Goal: Transaction & Acquisition: Purchase product/service

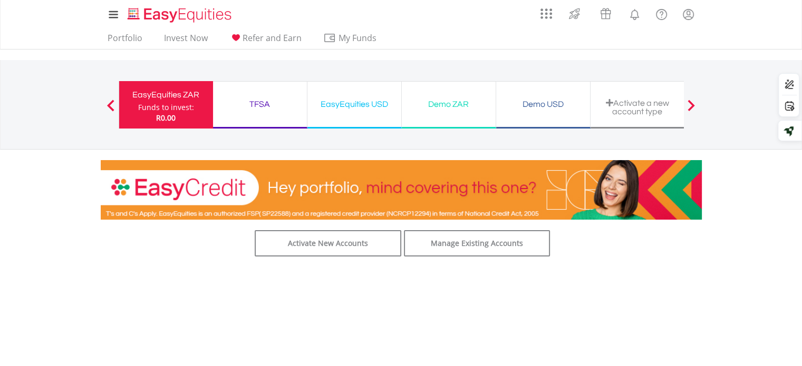
click at [691, 104] on span at bounding box center [691, 106] width 7 height 12
drag, startPoint x: 166, startPoint y: 108, endPoint x: 187, endPoint y: 135, distance: 34.2
click at [166, 108] on div "Funds to invest:" at bounding box center [166, 107] width 56 height 11
click at [243, 107] on div "TFSA" at bounding box center [259, 104] width 81 height 15
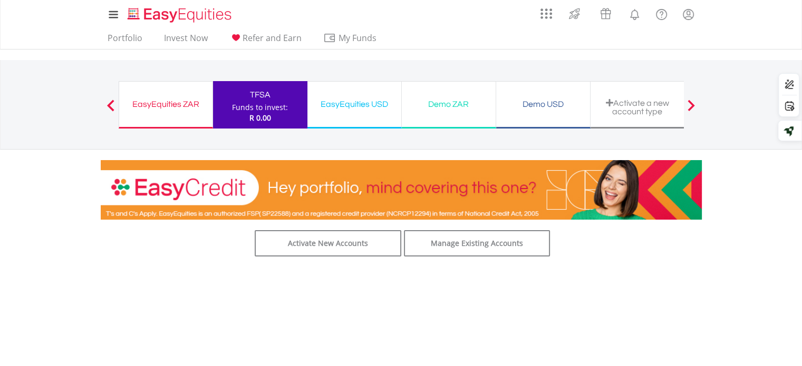
click at [363, 108] on div "EasyEquities USD" at bounding box center [354, 104] width 81 height 15
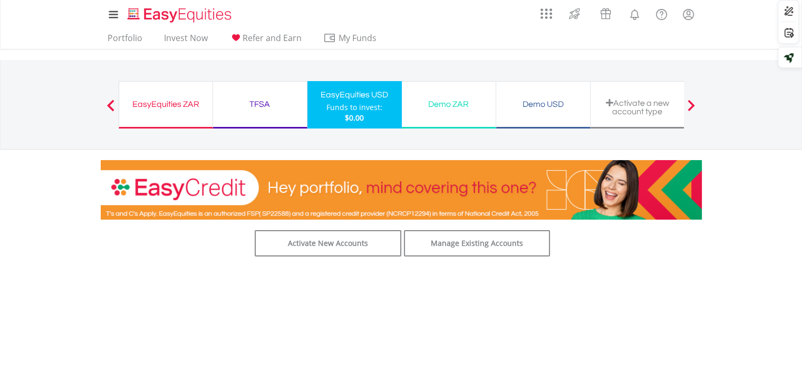
click at [436, 101] on div "Demo ZAR" at bounding box center [448, 104] width 81 height 15
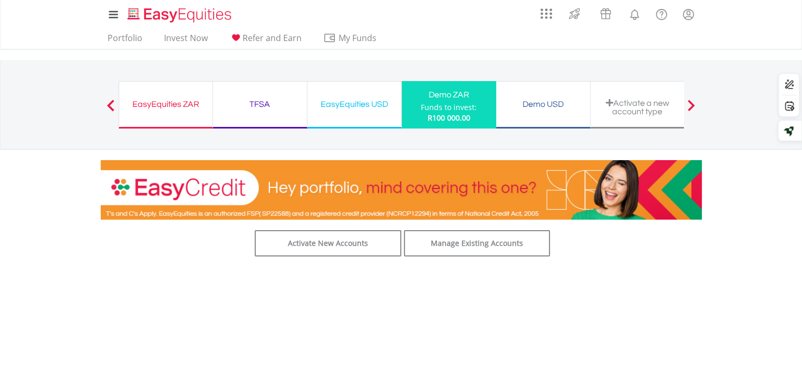
click at [544, 110] on div "Demo USD" at bounding box center [543, 104] width 81 height 15
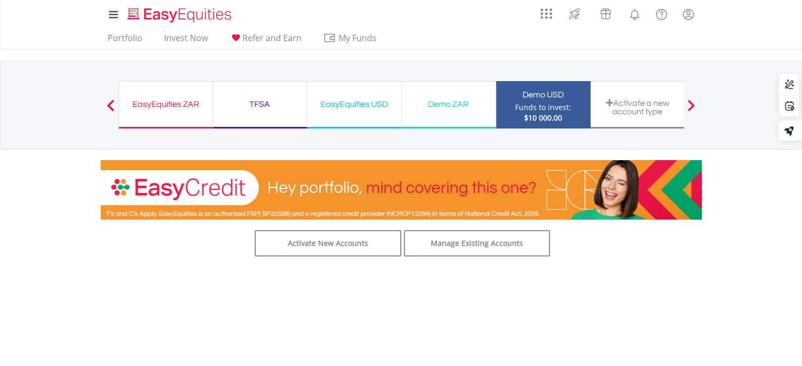
click at [167, 105] on div "EasyEquities ZAR" at bounding box center [166, 104] width 81 height 15
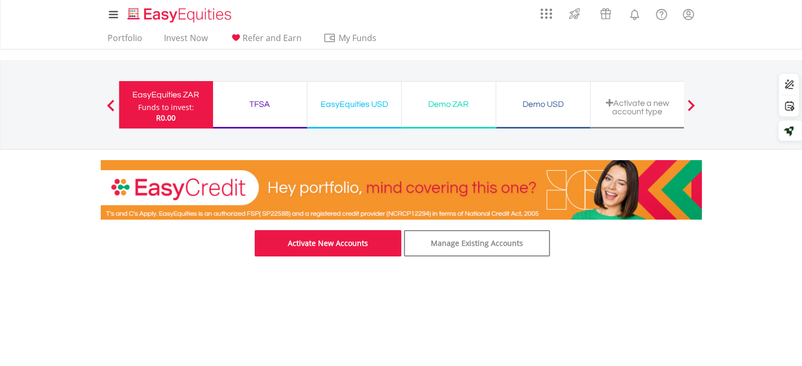
click at [339, 244] on link "Activate New Accounts" at bounding box center [328, 243] width 147 height 26
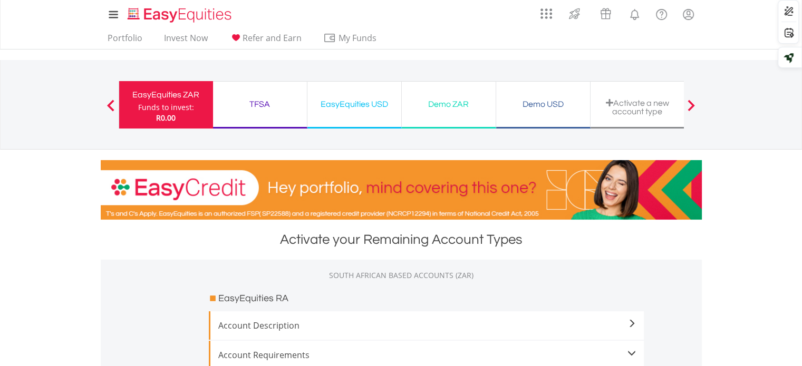
click at [152, 101] on div "EasyEquities ZAR" at bounding box center [166, 95] width 81 height 15
drag, startPoint x: 266, startPoint y: 100, endPoint x: 267, endPoint y: 179, distance: 79.1
click at [266, 100] on div "TFSA" at bounding box center [259, 104] width 81 height 15
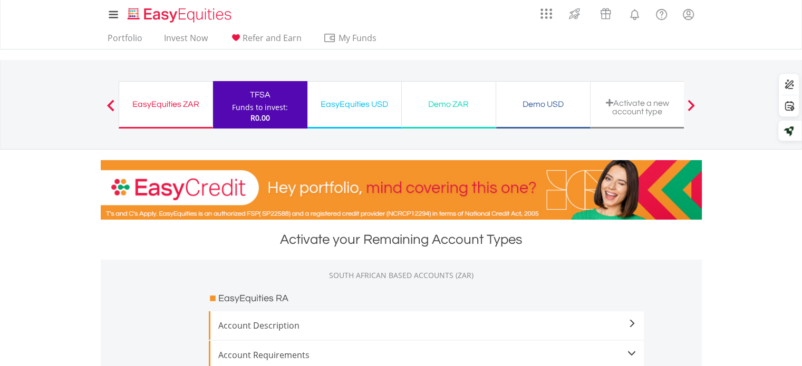
click at [353, 107] on div "EasyEquities USD" at bounding box center [354, 104] width 81 height 15
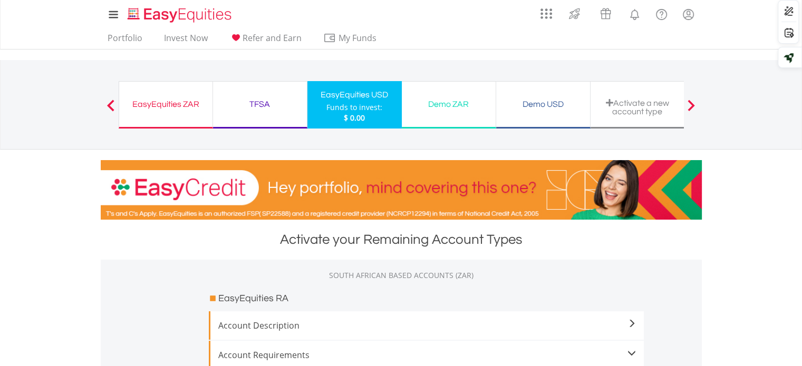
click at [175, 108] on div "EasyEquities ZAR" at bounding box center [166, 104] width 81 height 15
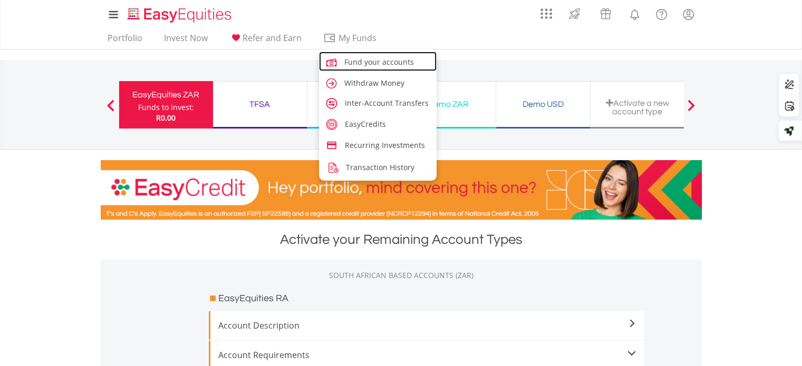
click at [381, 63] on span "Fund your accounts" at bounding box center [379, 62] width 70 height 10
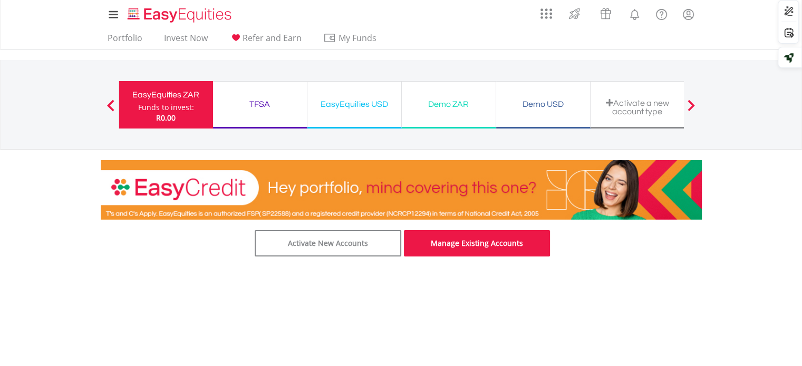
click at [463, 244] on link "Manage Existing Accounts" at bounding box center [477, 243] width 147 height 26
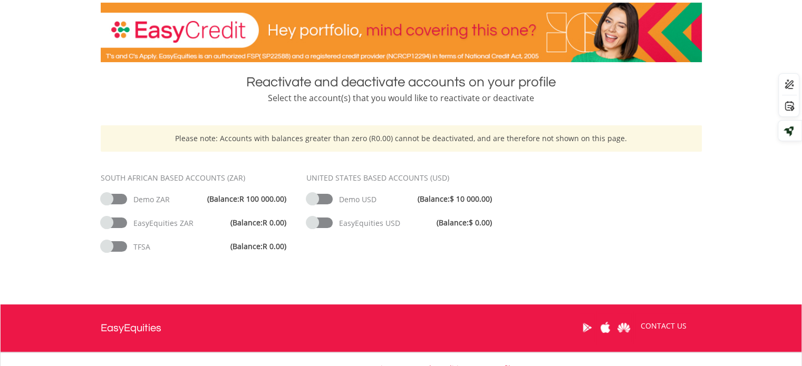
scroll to position [158, 0]
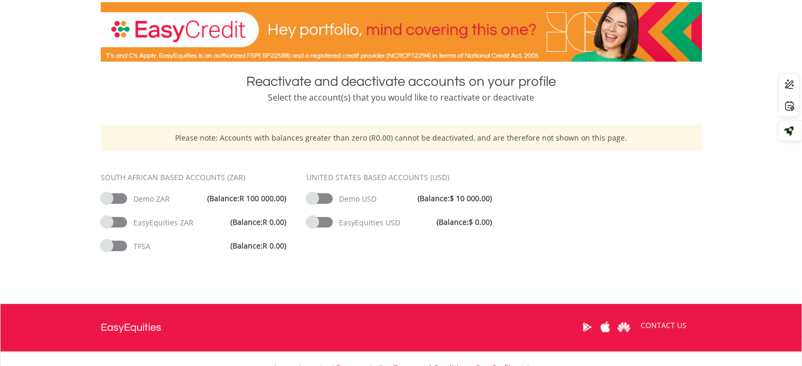
click at [323, 224] on span at bounding box center [319, 222] width 26 height 11
click at [321, 222] on span at bounding box center [319, 222] width 26 height 11
click at [360, 228] on span "EasyEquities USD" at bounding box center [369, 223] width 61 height 10
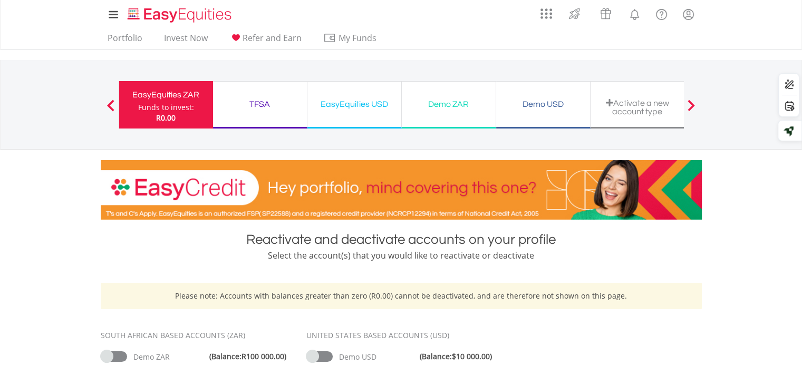
click at [365, 105] on div "EasyEquities USD" at bounding box center [354, 104] width 81 height 15
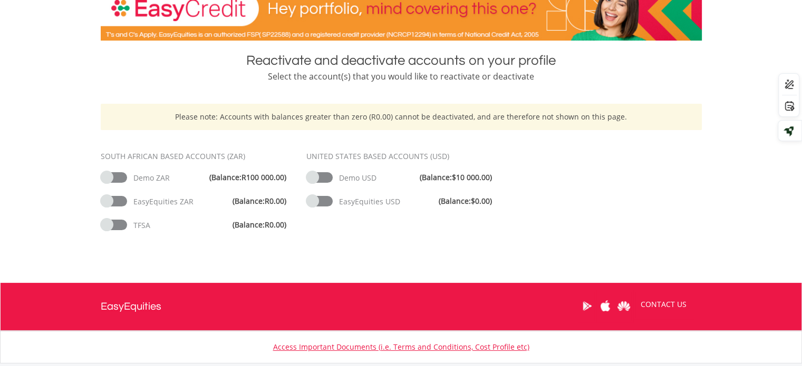
scroll to position [211, 0]
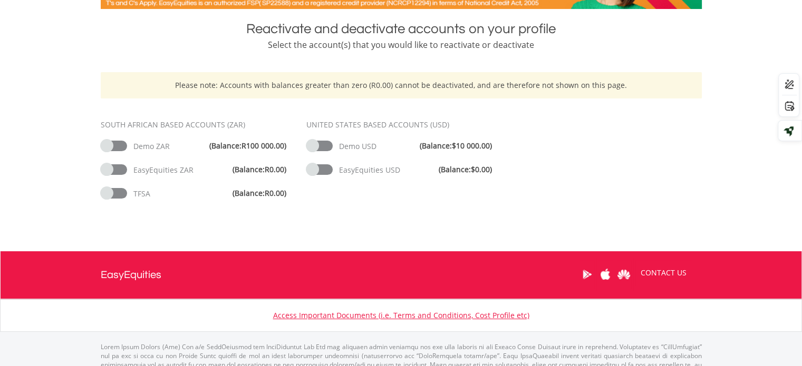
click at [378, 175] on span "EasyEquities USD" at bounding box center [369, 170] width 61 height 10
click at [446, 172] on span "(Balance: $0.00 )" at bounding box center [465, 170] width 53 height 11
click at [468, 170] on span "(Balance: $0.00 )" at bounding box center [465, 170] width 53 height 11
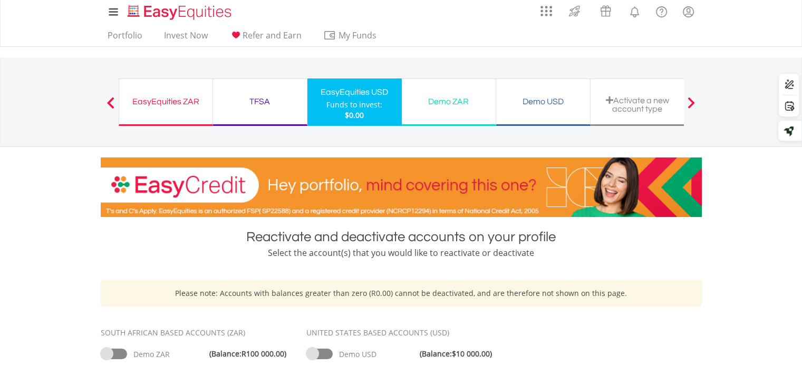
scroll to position [0, 0]
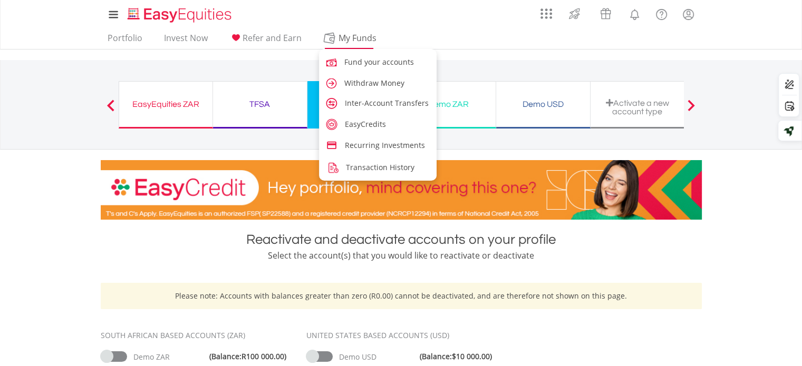
click at [359, 40] on span "My Funds" at bounding box center [357, 38] width 69 height 14
click at [361, 61] on span "Fund your accounts" at bounding box center [381, 62] width 70 height 10
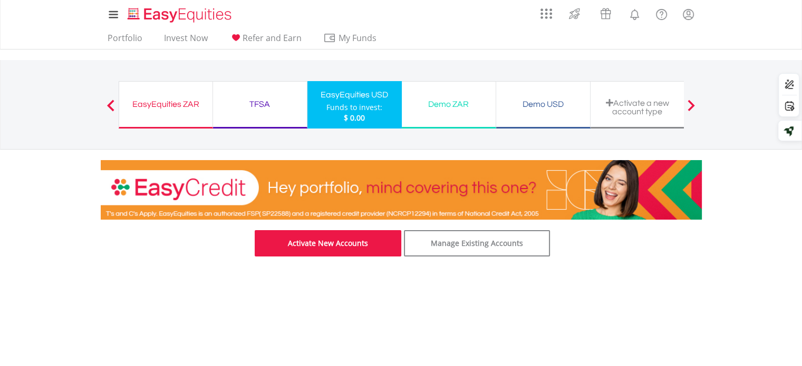
click at [350, 243] on link "Activate New Accounts" at bounding box center [328, 243] width 147 height 26
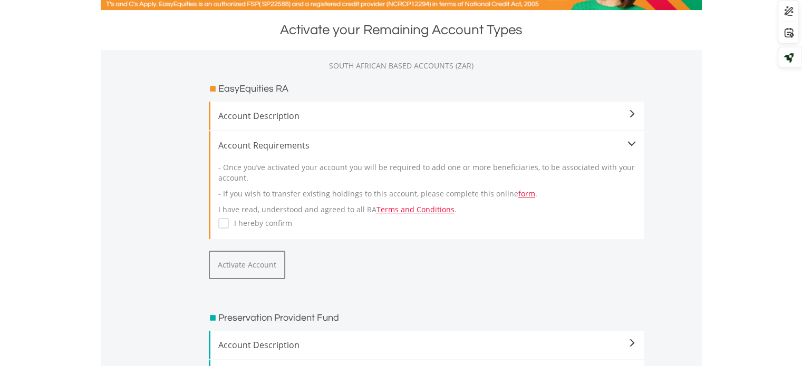
scroll to position [264, 0]
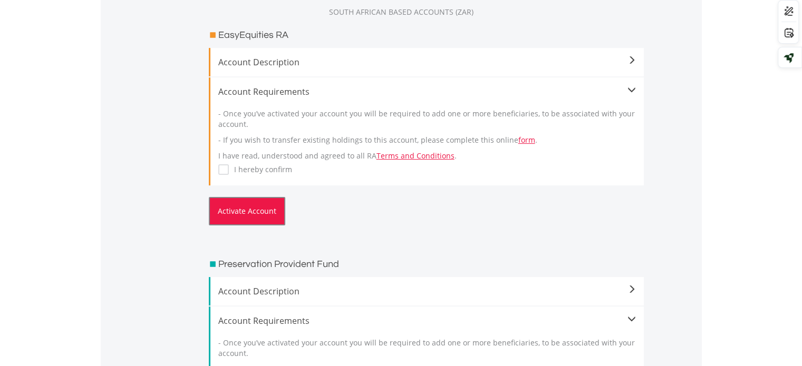
click at [253, 213] on button "Activate Account" at bounding box center [247, 211] width 76 height 28
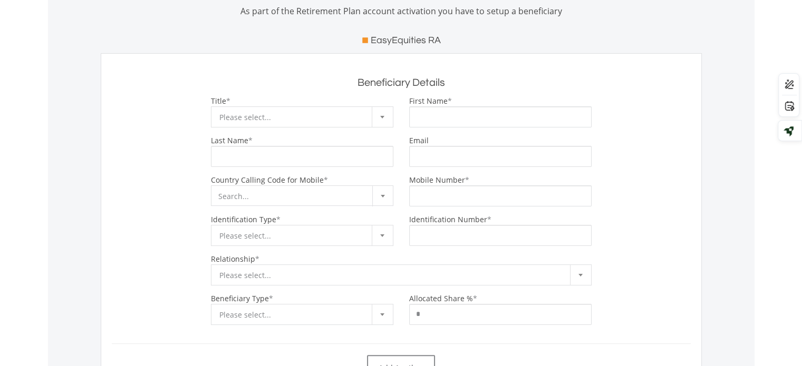
scroll to position [158, 0]
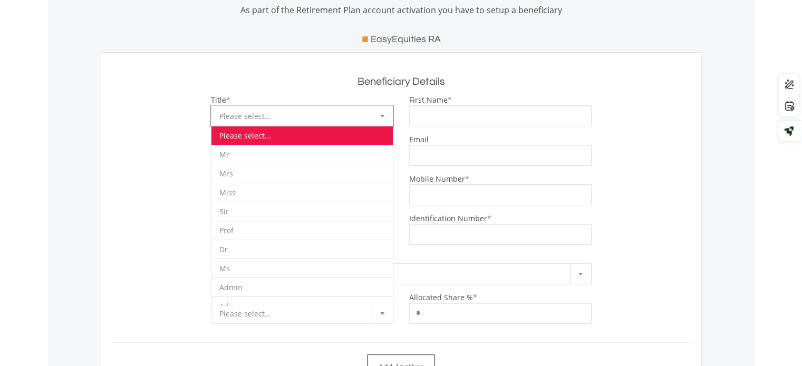
click at [381, 116] on b at bounding box center [382, 116] width 4 height 3
click at [267, 191] on li "Miss" at bounding box center [301, 192] width 181 height 19
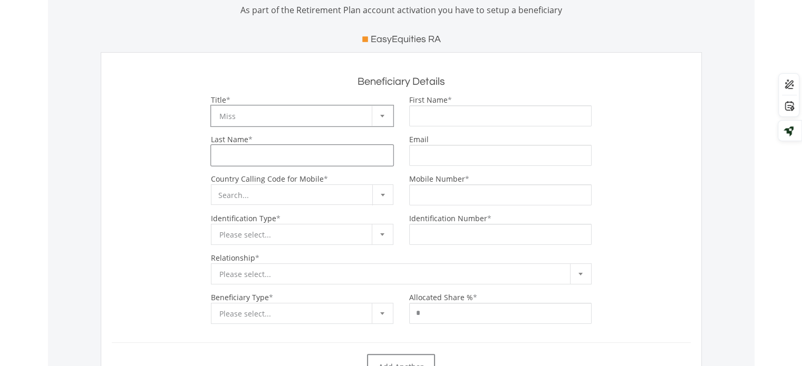
click at [268, 156] on input "Last Name" at bounding box center [302, 155] width 182 height 21
type input "*****"
click at [436, 118] on input "First Name" at bounding box center [500, 115] width 182 height 21
type input "**********"
click at [470, 161] on input "Email" at bounding box center [500, 155] width 182 height 21
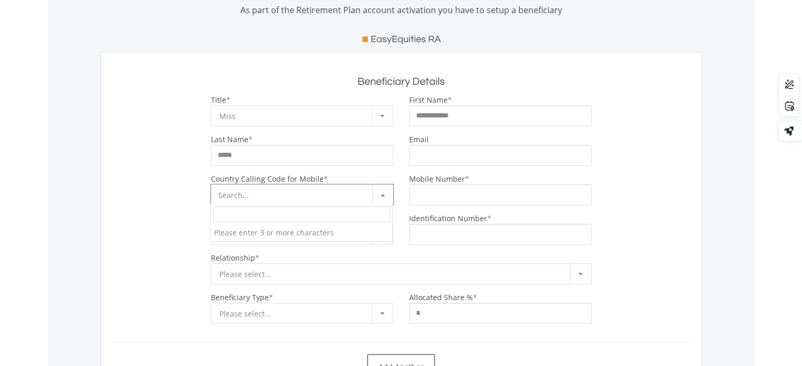
click at [386, 191] on span at bounding box center [382, 195] width 21 height 21
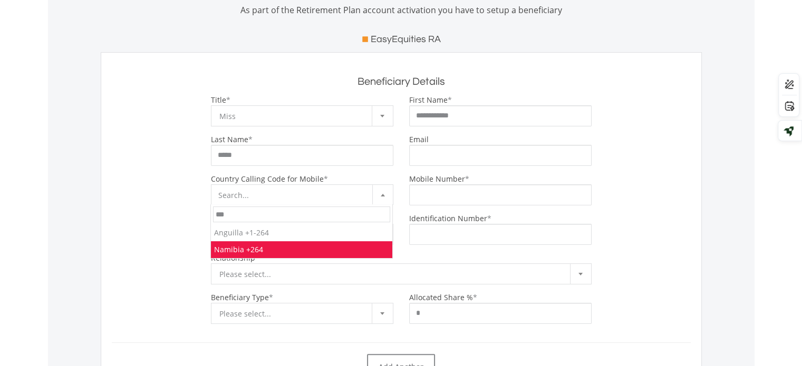
type input "***"
select select "***"
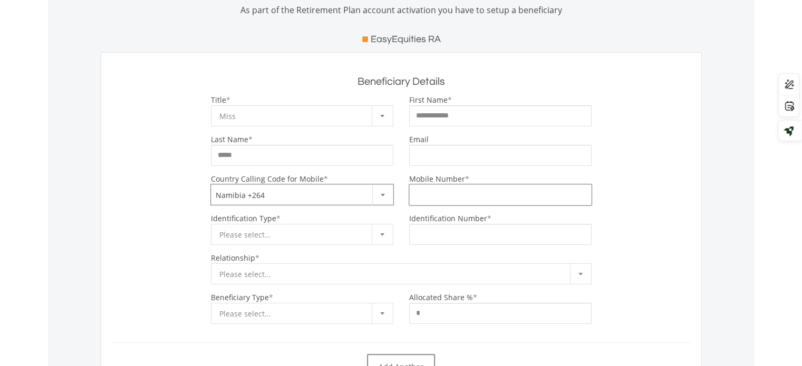
click at [439, 195] on input "Mobile Number" at bounding box center [500, 195] width 182 height 21
type input "***"
click at [382, 235] on b at bounding box center [382, 235] width 4 height 3
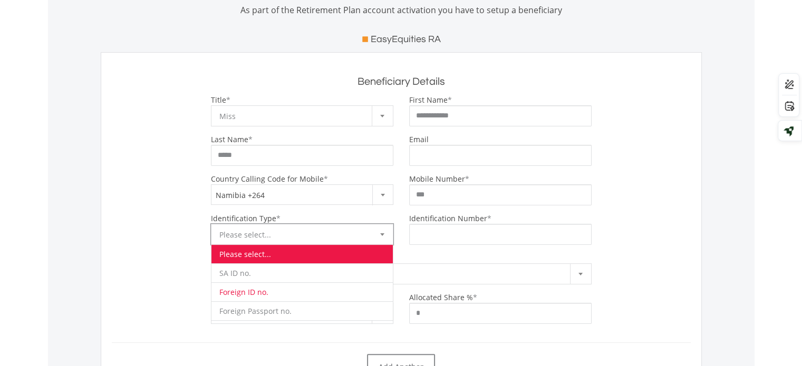
click at [273, 294] on li "Foreign ID no." at bounding box center [301, 292] width 181 height 19
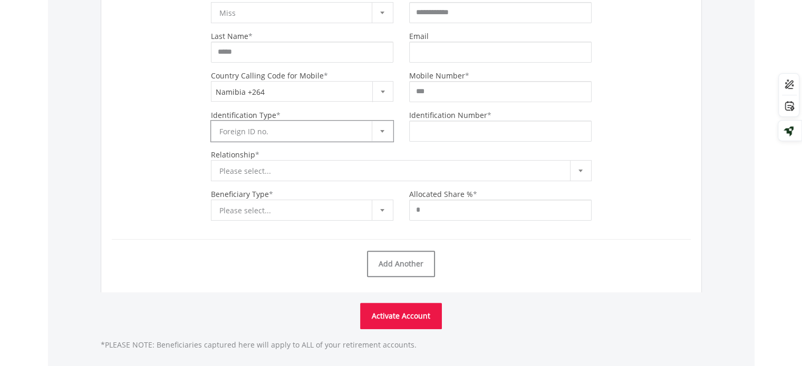
scroll to position [264, 0]
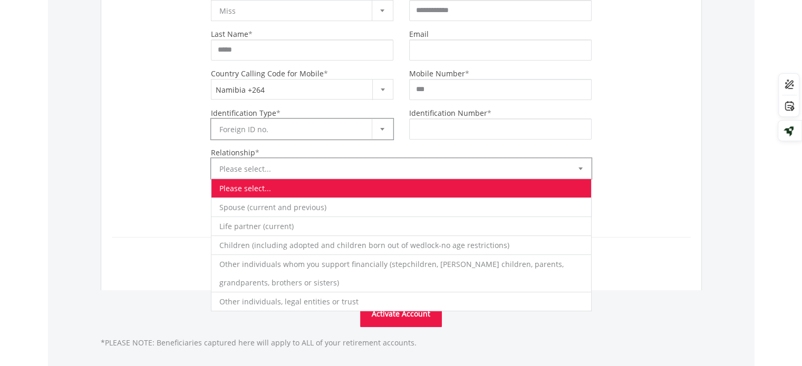
click at [582, 168] on b at bounding box center [580, 169] width 4 height 3
click at [264, 274] on li "Other individuals whom you support financially (stepchildren, foster children, …" at bounding box center [401, 273] width 380 height 37
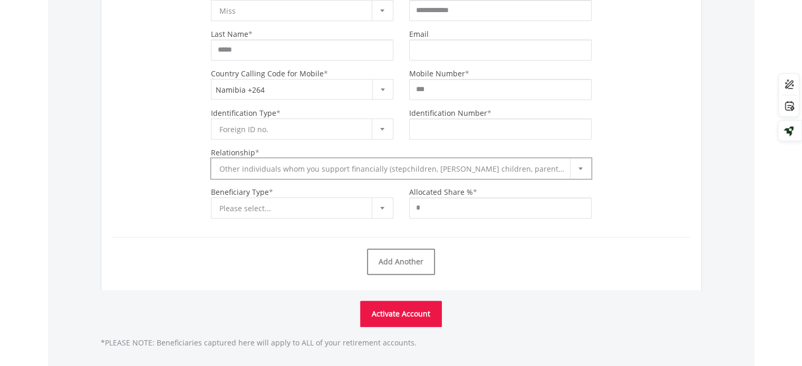
click at [384, 208] on div at bounding box center [382, 208] width 21 height 20
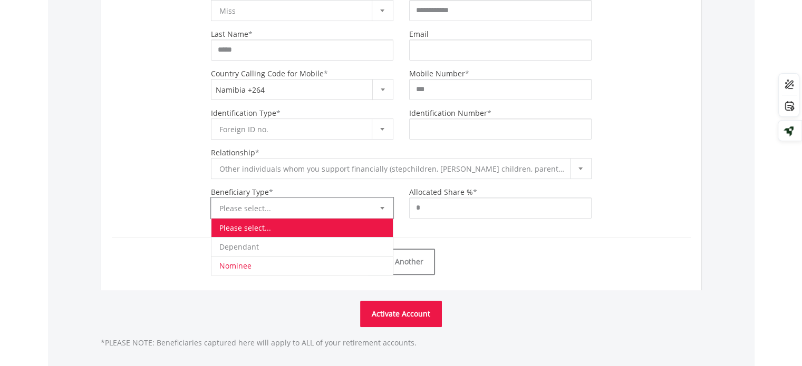
click at [243, 266] on li "Nominee" at bounding box center [301, 265] width 181 height 19
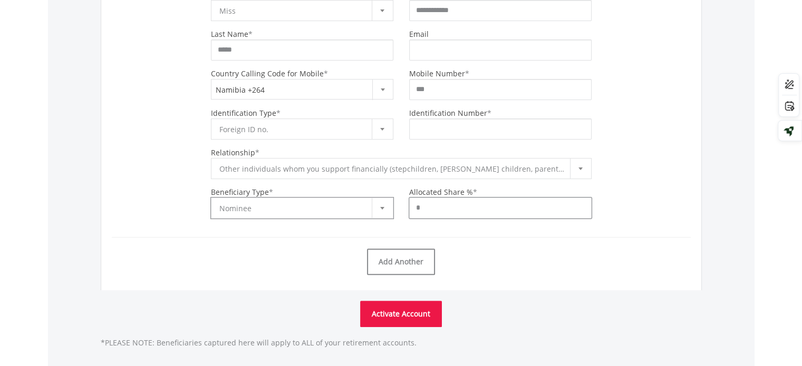
click at [457, 206] on input "*" at bounding box center [500, 208] width 182 height 21
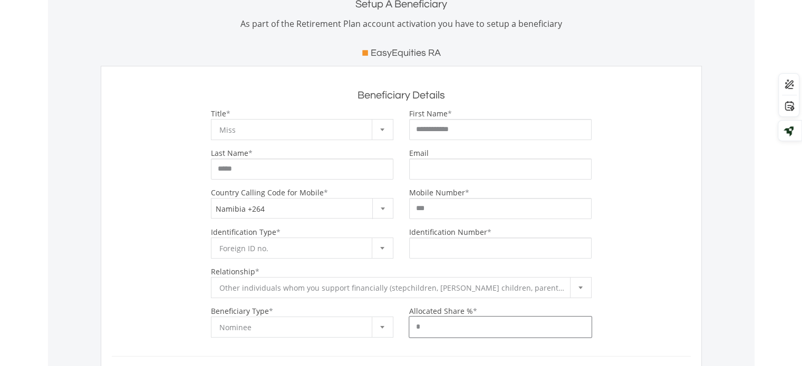
scroll to position [158, 0]
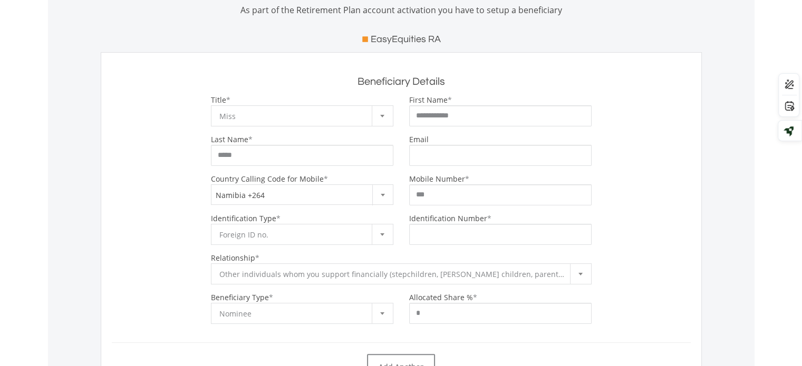
click at [387, 113] on div at bounding box center [382, 116] width 21 height 20
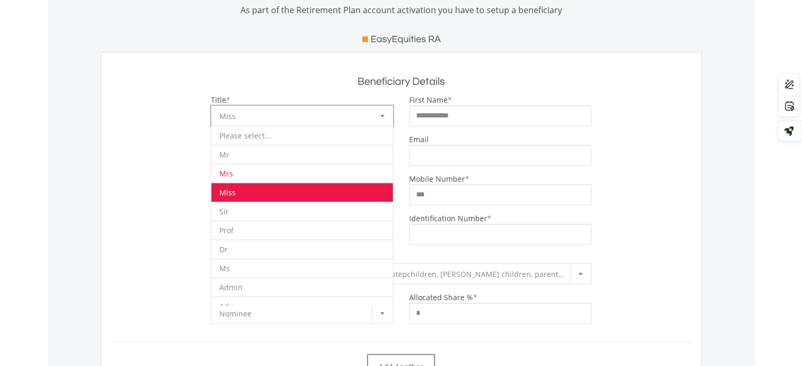
click at [268, 172] on li "Mrs" at bounding box center [301, 173] width 181 height 19
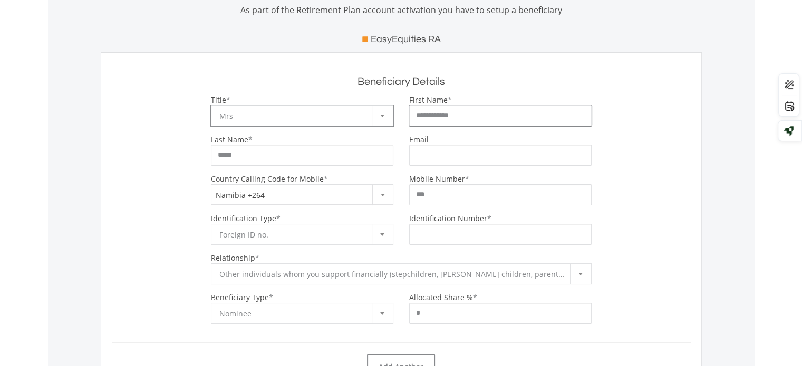
click at [464, 114] on input "**********" at bounding box center [500, 115] width 182 height 21
type input "******"
click at [431, 158] on input "Email" at bounding box center [500, 155] width 182 height 21
type input "**********"
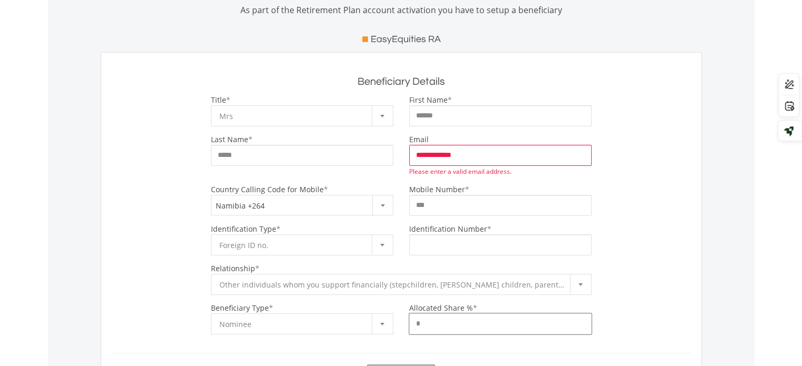
click at [424, 326] on input "*" at bounding box center [500, 324] width 182 height 21
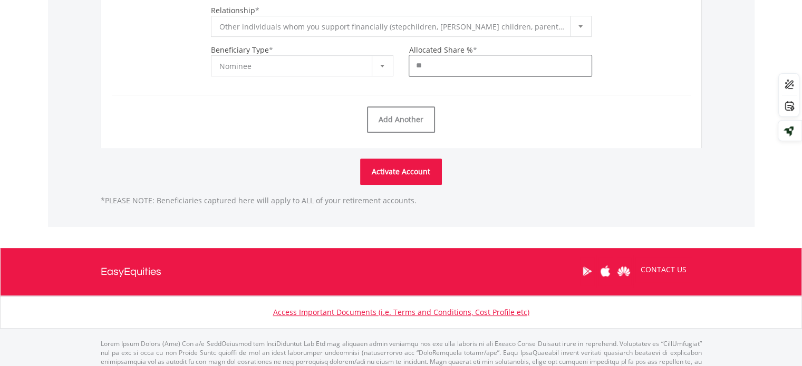
scroll to position [422, 0]
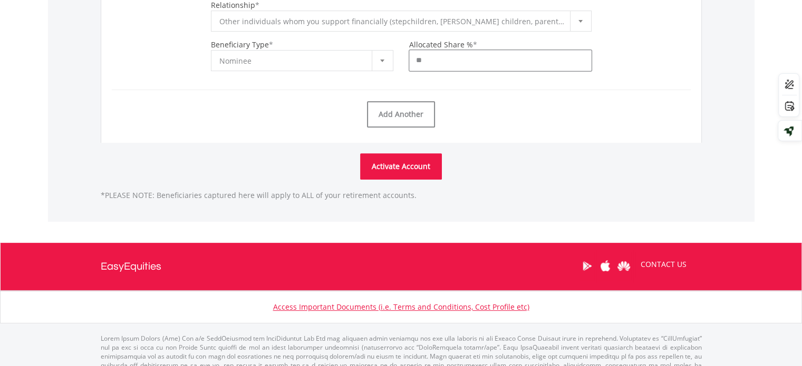
type input "**"
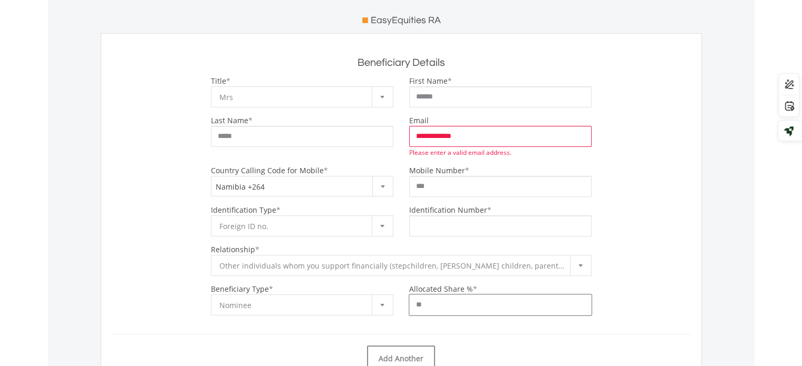
scroll to position [158, 0]
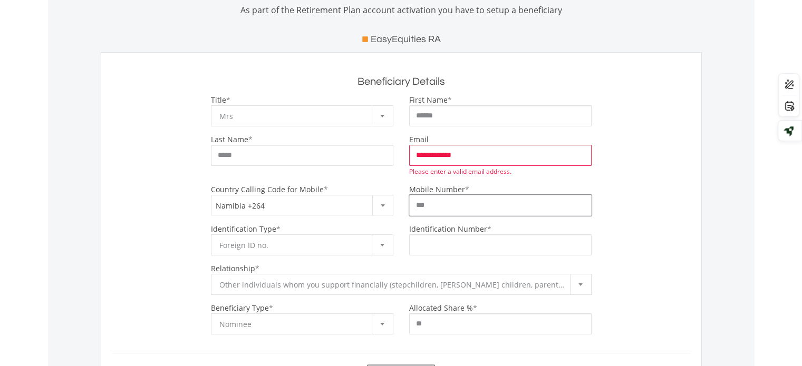
click at [450, 208] on input "***" at bounding box center [500, 205] width 182 height 21
type input "**********"
click at [475, 246] on input "Identification Number" at bounding box center [500, 245] width 182 height 21
type input "**********"
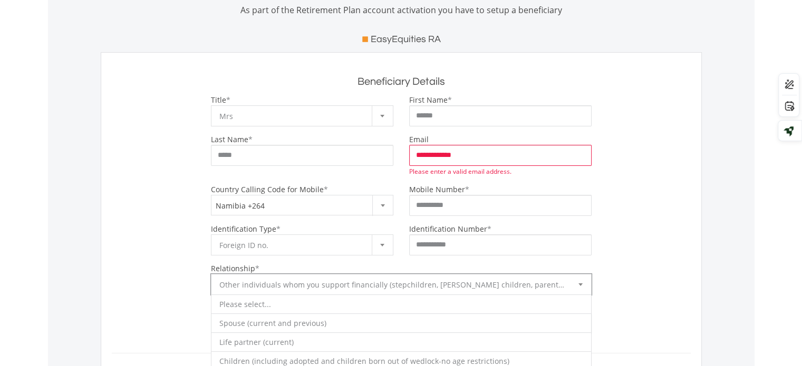
click at [580, 284] on b at bounding box center [580, 285] width 4 height 3
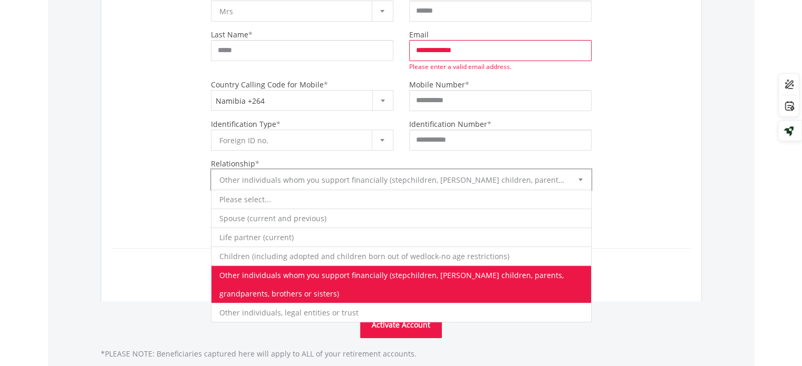
scroll to position [264, 0]
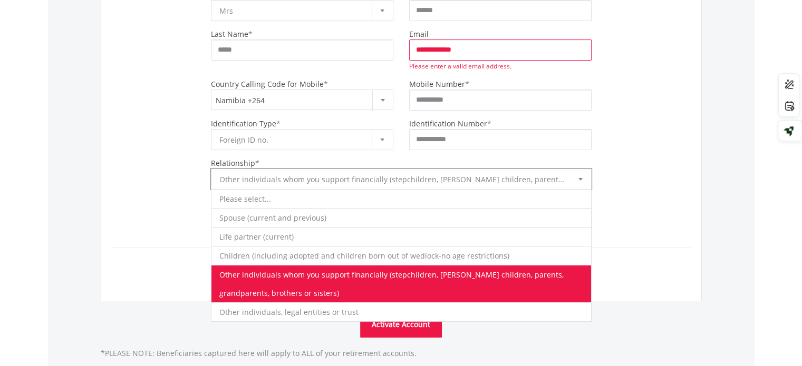
click at [611, 270] on form "**********" at bounding box center [401, 139] width 579 height 301
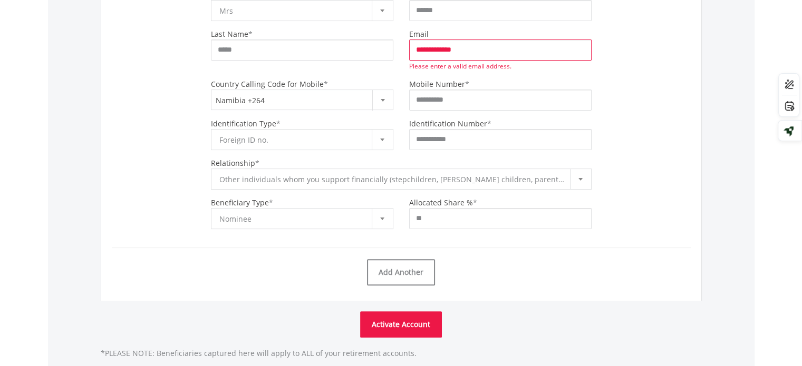
click at [582, 181] on div at bounding box center [580, 179] width 21 height 20
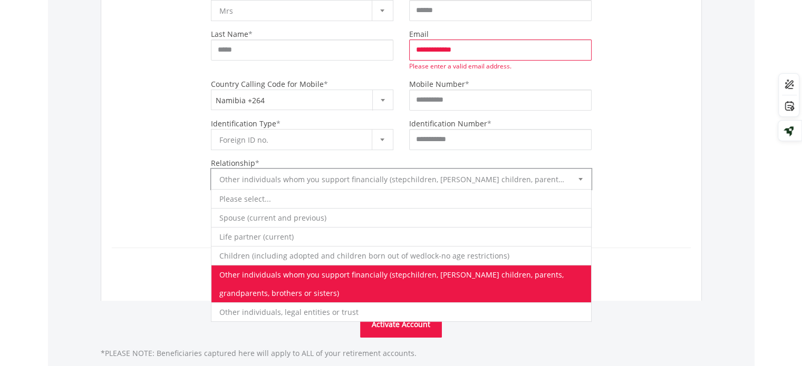
click at [291, 289] on li "Other individuals whom you support financially (stepchildren, foster children, …" at bounding box center [401, 283] width 380 height 37
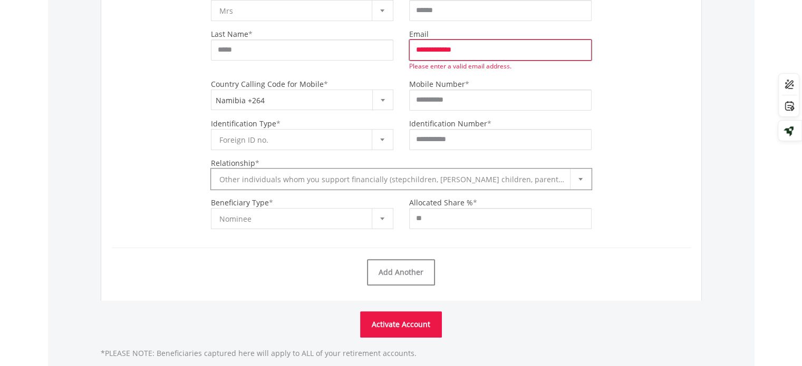
click at [474, 53] on input "**********" at bounding box center [500, 50] width 182 height 21
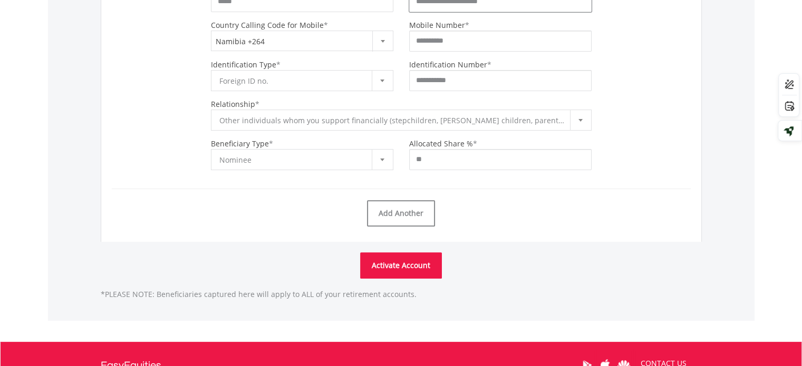
scroll to position [316, 0]
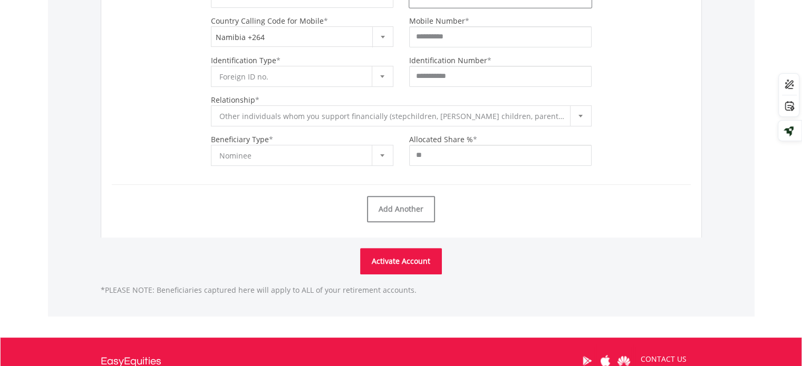
type input "**********"
click at [416, 261] on button "Activate Account" at bounding box center [401, 261] width 82 height 26
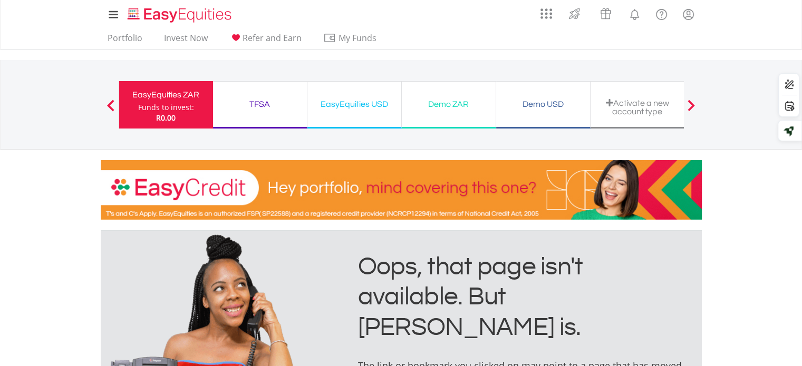
click at [378, 90] on div "EasyEquities USD Funds to invest: R0.00" at bounding box center [354, 104] width 94 height 47
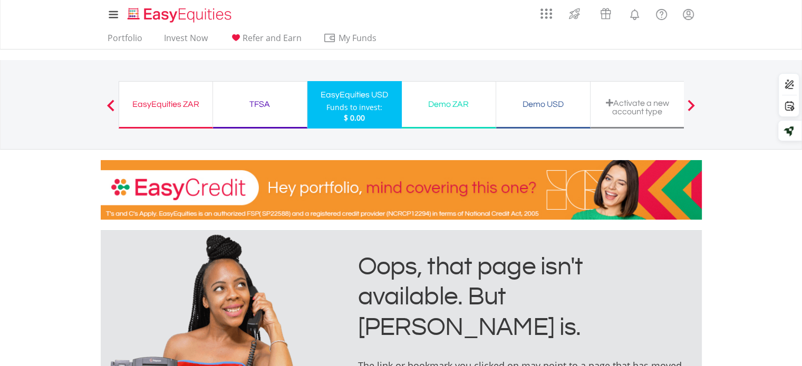
click at [351, 103] on div "Funds to invest:" at bounding box center [354, 107] width 56 height 11
click at [199, 14] on img "Home page" at bounding box center [181, 14] width 110 height 17
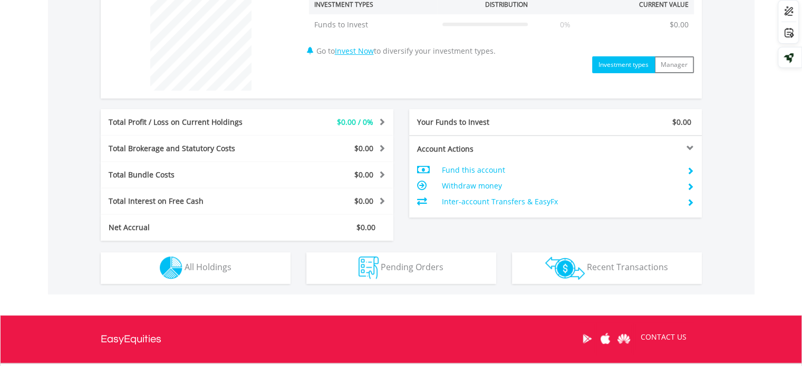
scroll to position [422, 0]
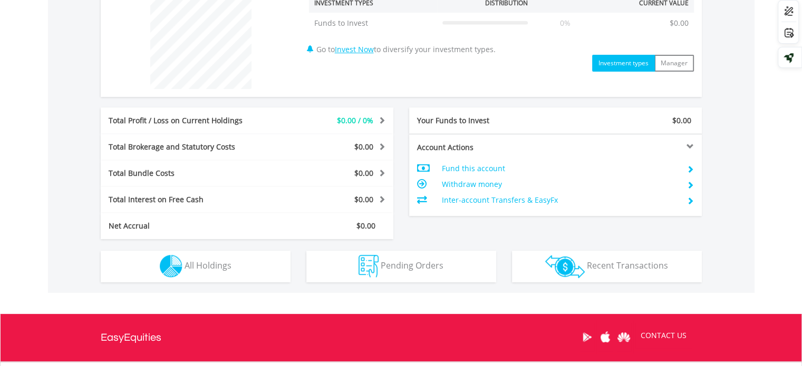
click at [472, 169] on td "Fund this account" at bounding box center [559, 169] width 237 height 16
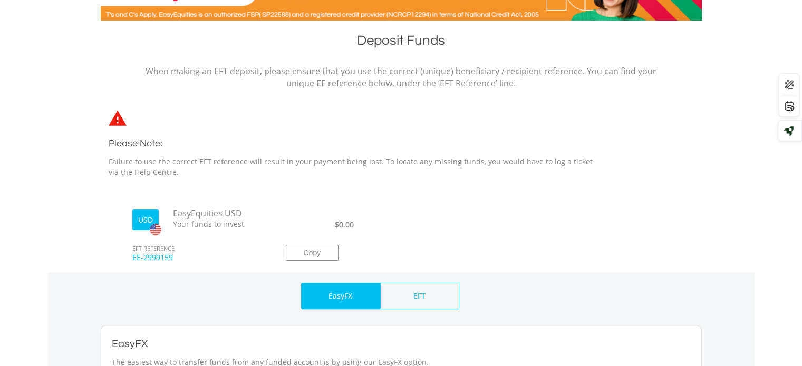
scroll to position [211, 0]
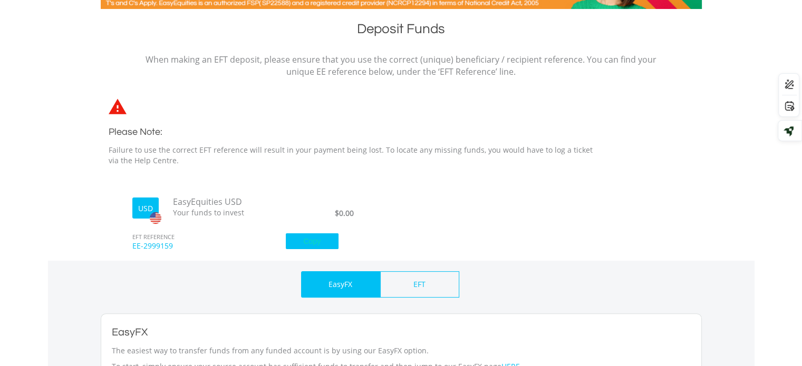
click at [304, 239] on button "Copy" at bounding box center [312, 242] width 53 height 16
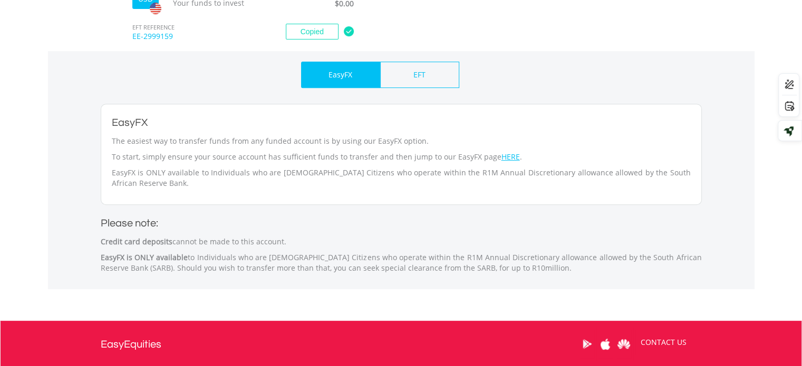
scroll to position [422, 0]
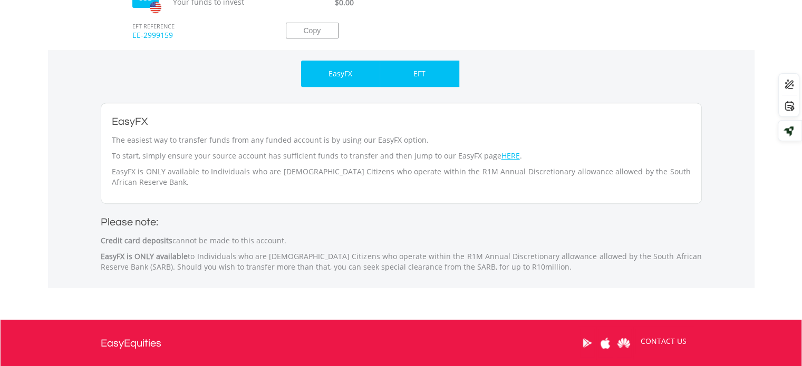
click at [420, 78] on p "EFT" at bounding box center [419, 74] width 12 height 11
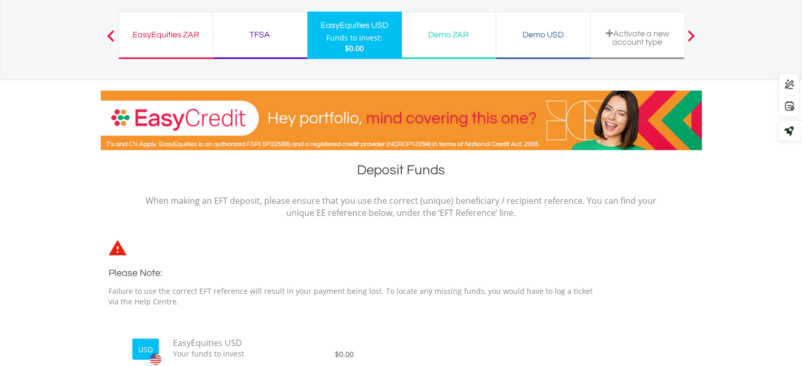
scroll to position [53, 0]
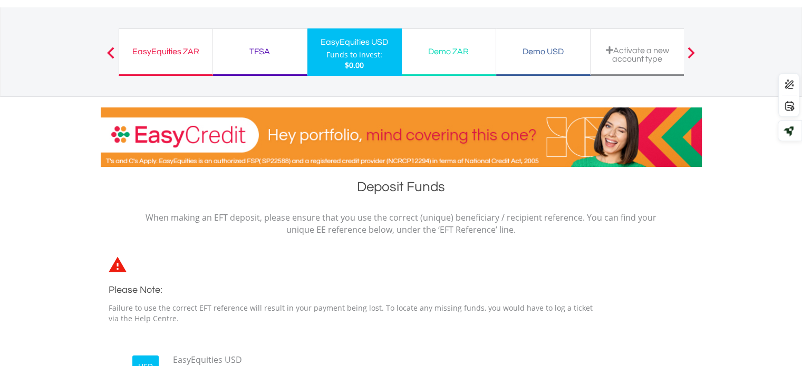
click at [359, 44] on div "EasyEquities USD" at bounding box center [355, 42] width 82 height 15
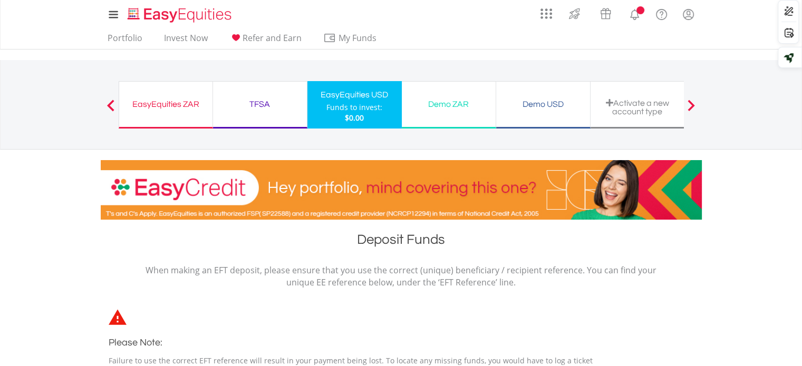
click at [174, 96] on div "EasyEquities ZAR Funds to invest: $0.00" at bounding box center [166, 104] width 94 height 47
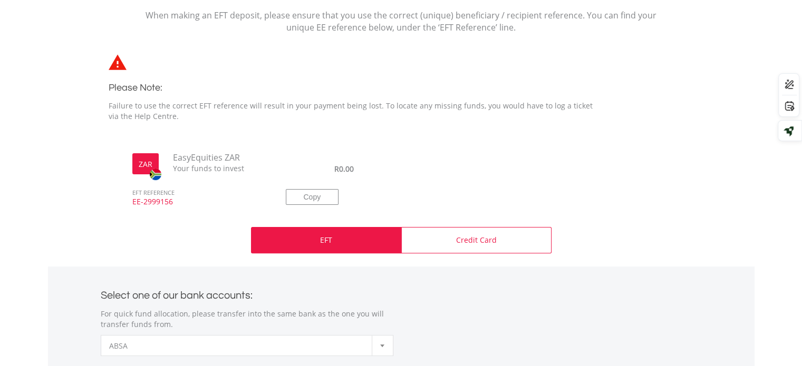
scroll to position [264, 0]
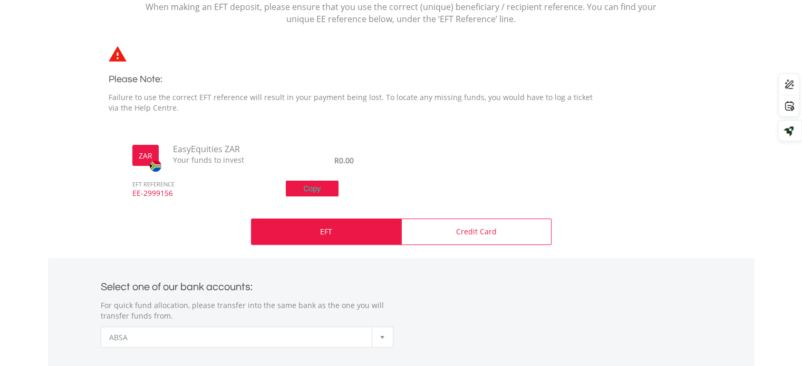
click at [323, 187] on button "Copy" at bounding box center [312, 189] width 53 height 16
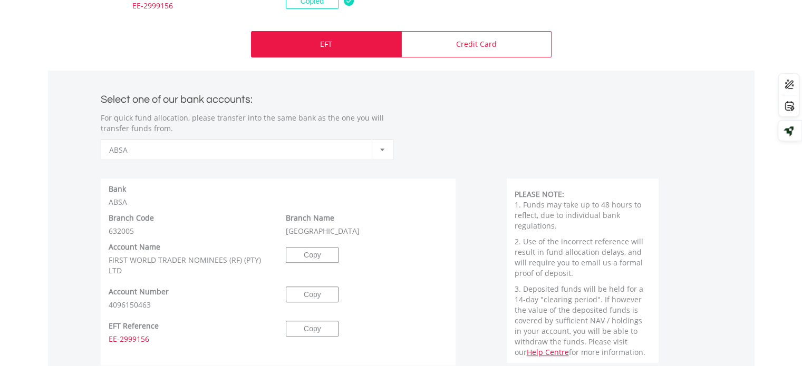
scroll to position [475, 0]
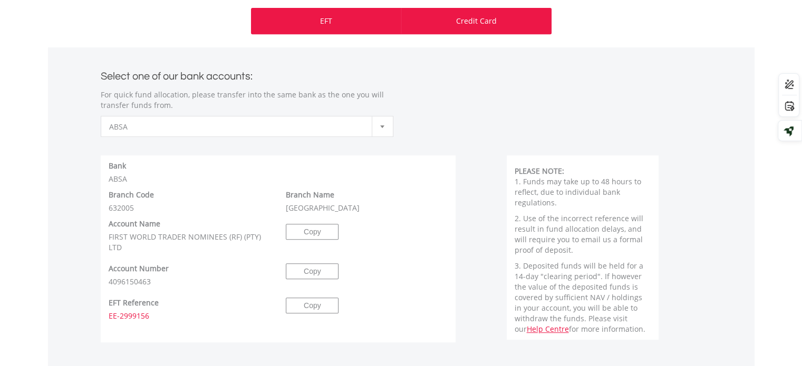
click at [469, 23] on p "Credit Card" at bounding box center [476, 21] width 41 height 11
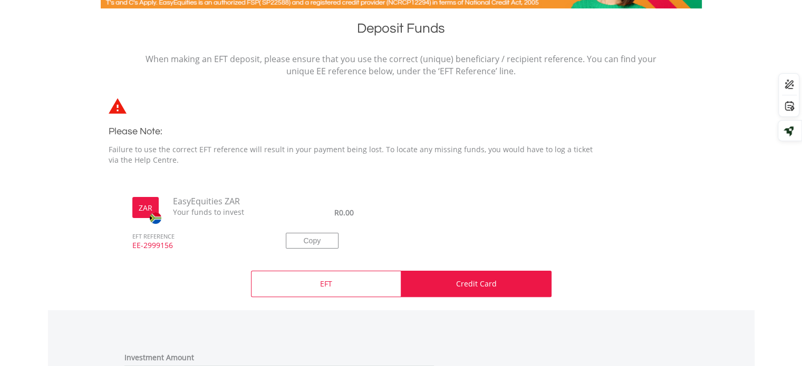
scroll to position [211, 0]
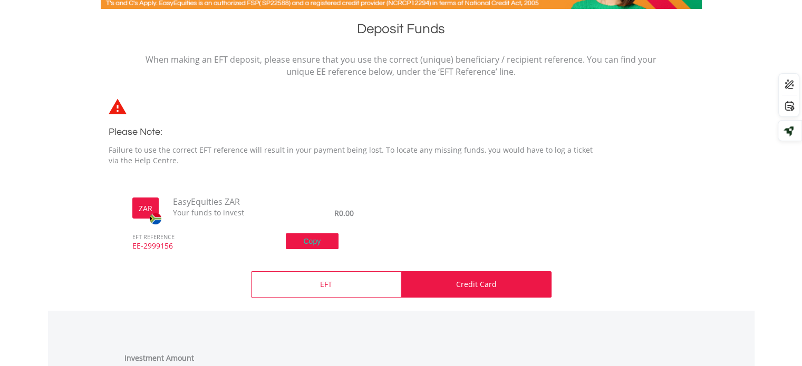
click at [310, 242] on button "Copy" at bounding box center [312, 242] width 53 height 16
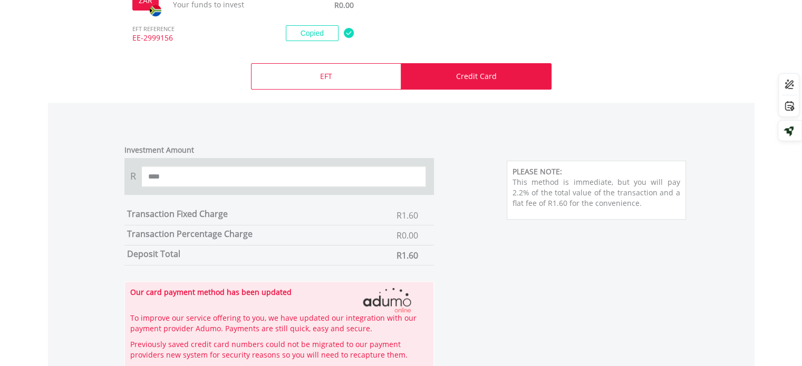
scroll to position [422, 0]
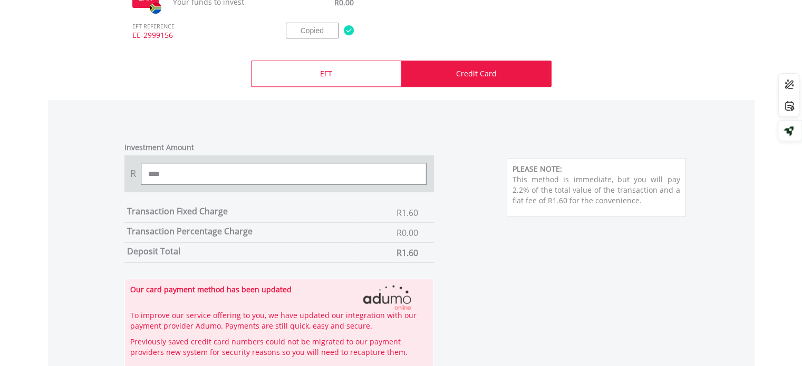
click at [347, 172] on input "****" at bounding box center [283, 173] width 285 height 21
type input "*"
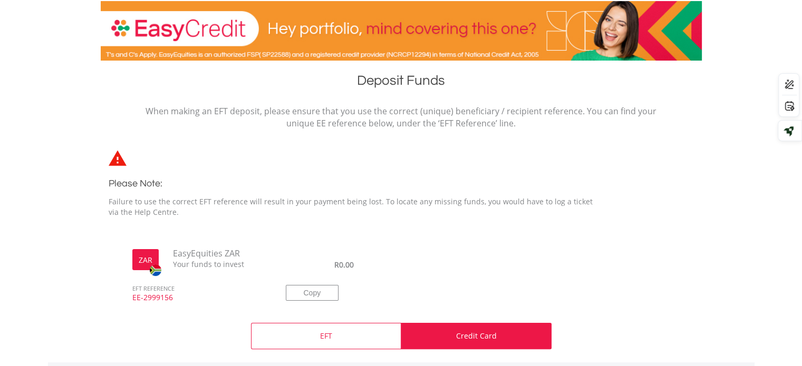
scroll to position [158, 0]
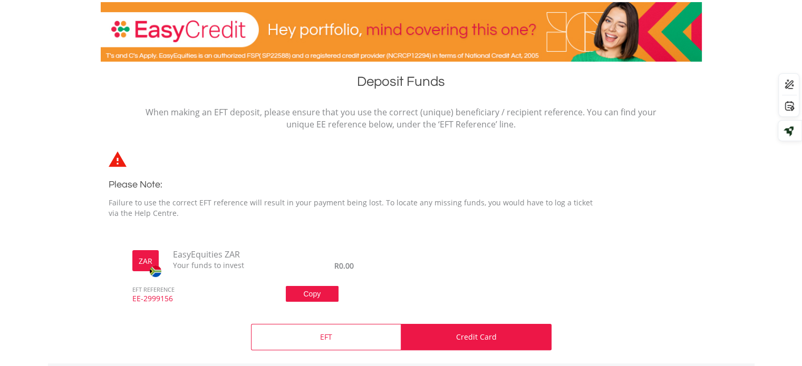
type input "***"
click at [311, 291] on button "Copy" at bounding box center [312, 294] width 53 height 16
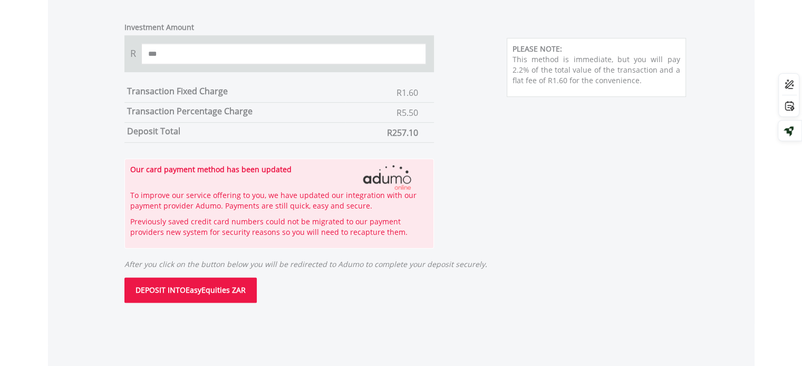
scroll to position [580, 0]
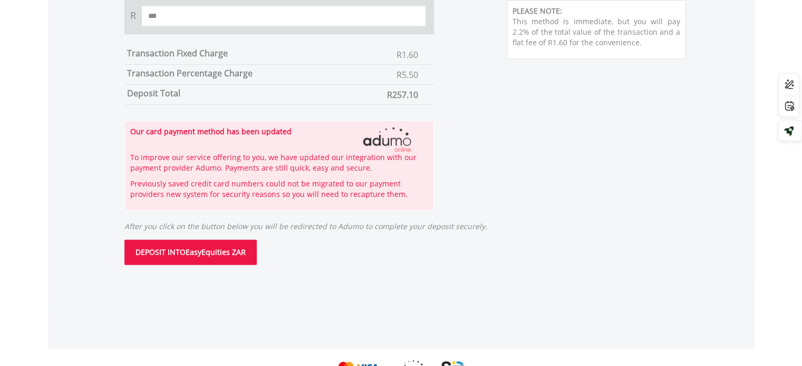
click at [221, 247] on button "DEPOSIT INTO EasyEquities ZAR" at bounding box center [190, 252] width 132 height 25
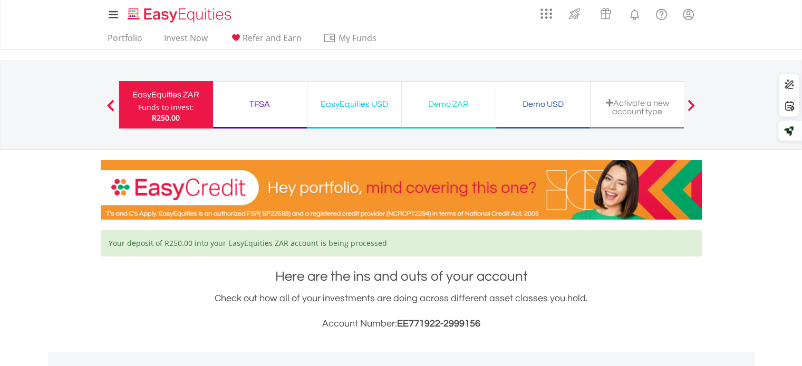
click at [256, 99] on div "TFSA" at bounding box center [259, 104] width 81 height 15
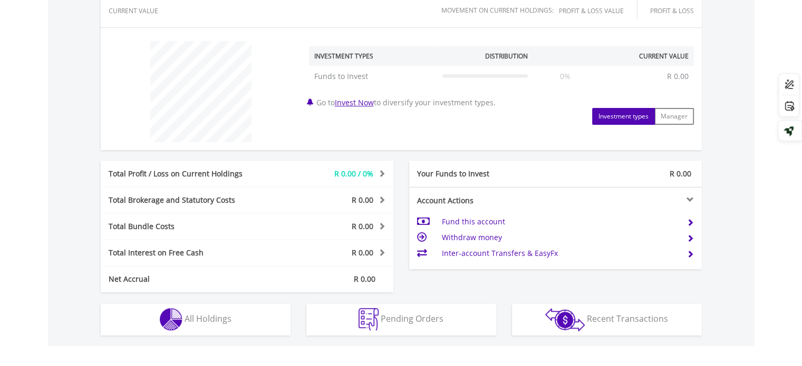
scroll to position [369, 0]
click at [479, 220] on td "Fund this account" at bounding box center [559, 222] width 237 height 16
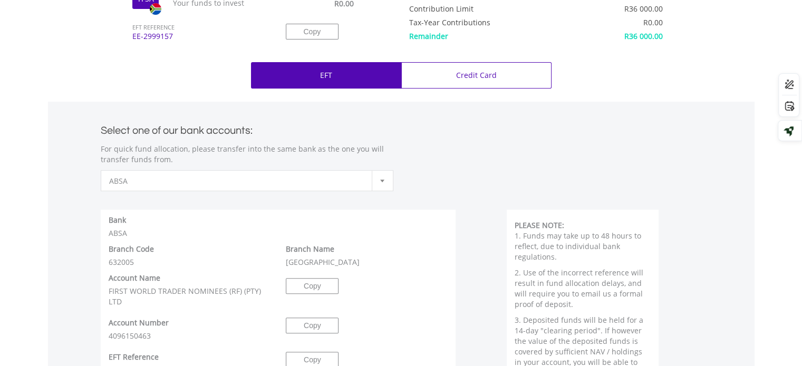
scroll to position [422, 0]
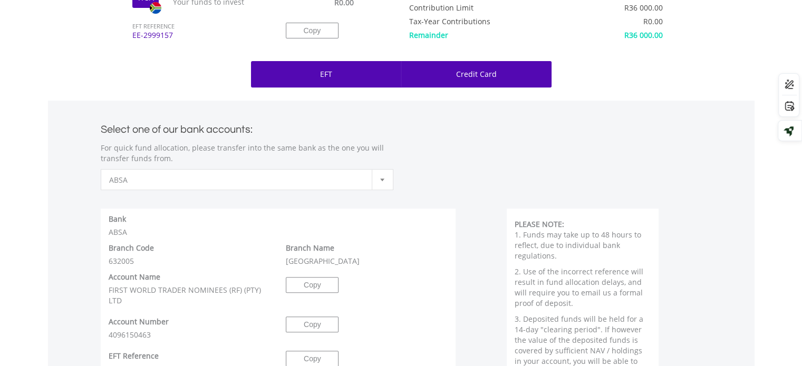
click at [476, 79] on p "Credit Card" at bounding box center [476, 74] width 41 height 11
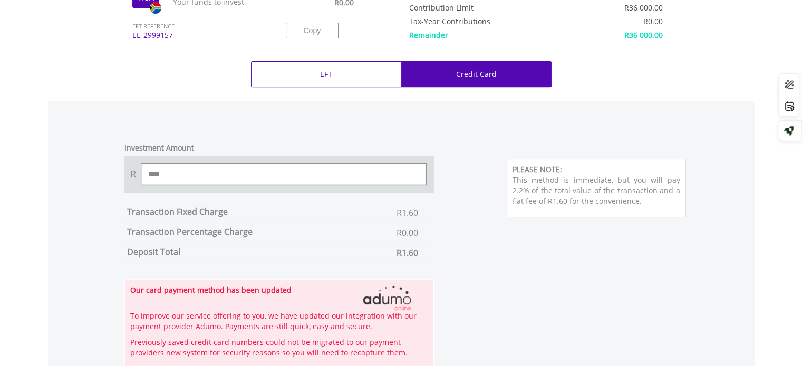
click at [350, 172] on input "****" at bounding box center [283, 174] width 285 height 21
type input "*"
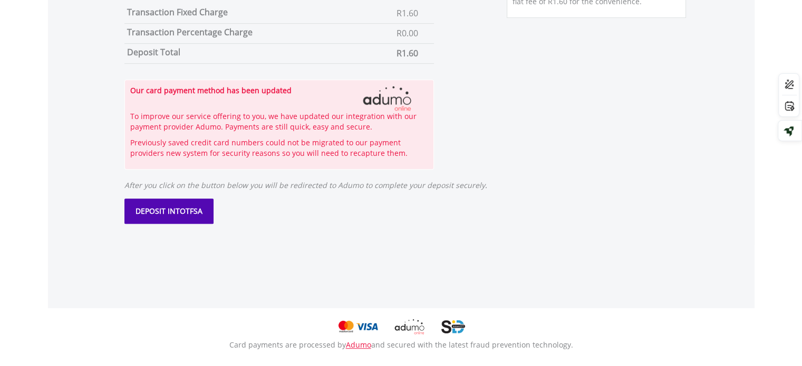
scroll to position [633, 0]
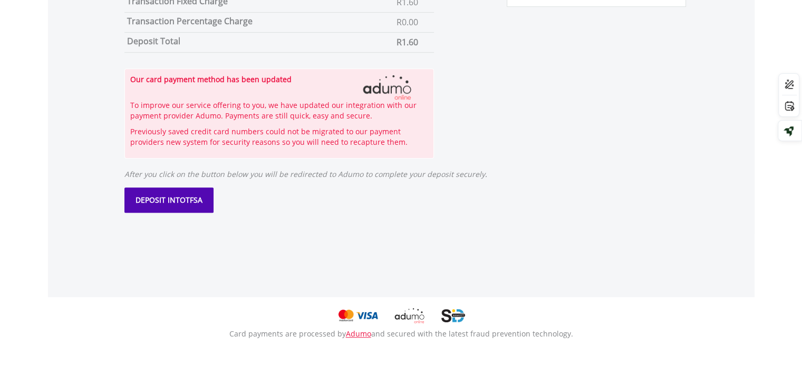
type input "***"
click at [184, 200] on button "DEPOSIT INTO TFSA" at bounding box center [168, 200] width 89 height 25
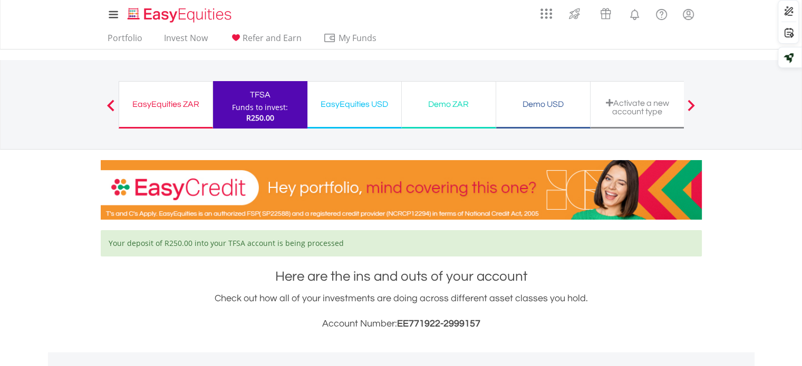
drag, startPoint x: 363, startPoint y: 105, endPoint x: 390, endPoint y: 220, distance: 118.1
click at [363, 105] on div "EasyEquities USD" at bounding box center [354, 104] width 81 height 15
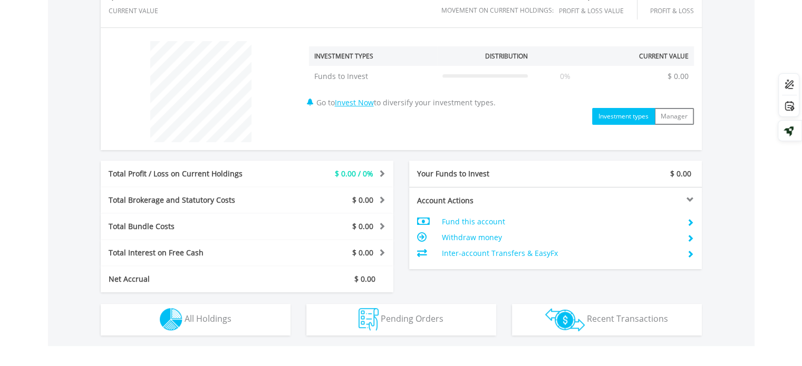
scroll to position [369, 0]
click at [483, 219] on td "Fund this account" at bounding box center [559, 222] width 237 height 16
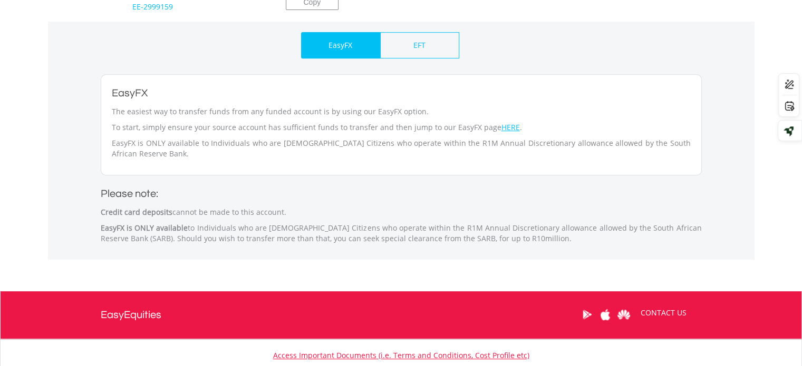
scroll to position [474, 0]
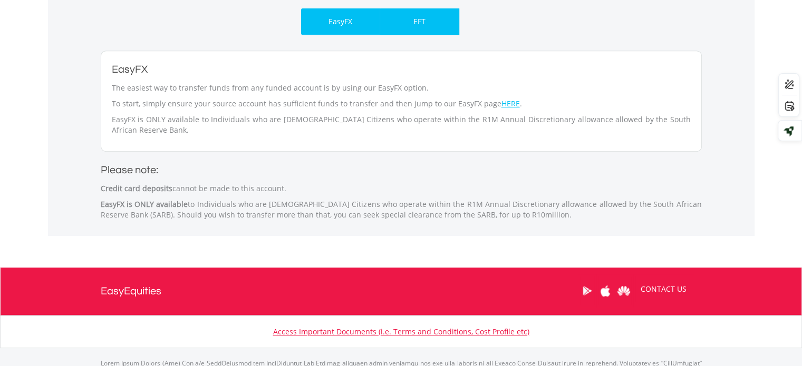
click at [423, 24] on p "EFT" at bounding box center [419, 21] width 12 height 11
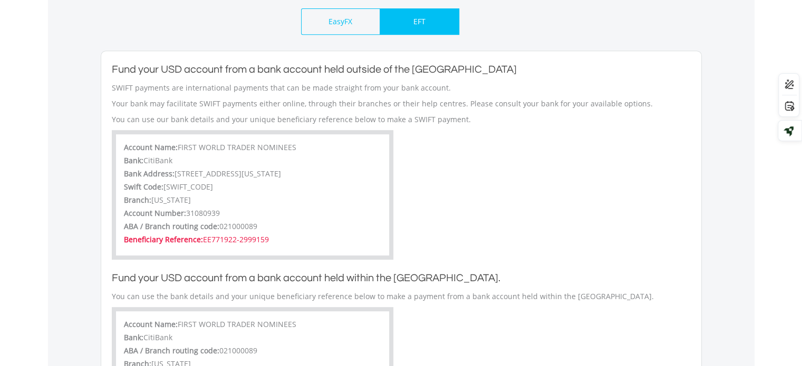
drag, startPoint x: 178, startPoint y: 147, endPoint x: 292, endPoint y: 139, distance: 113.6
click at [292, 139] on div "Account Name: FIRST WORLD TRADER NOMINEES Bank: CitiBank Bank Address: 111 Wall…" at bounding box center [253, 195] width 282 height 130
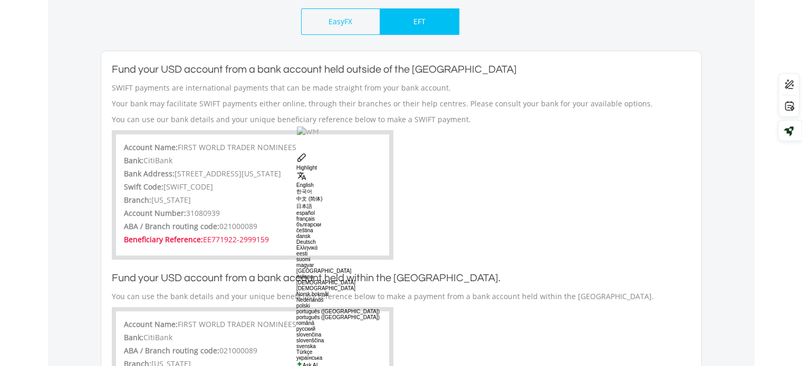
copy span "FIRST WORLD TRADER NOMINEES"
click at [156, 158] on span "CitiBank" at bounding box center [157, 161] width 29 height 10
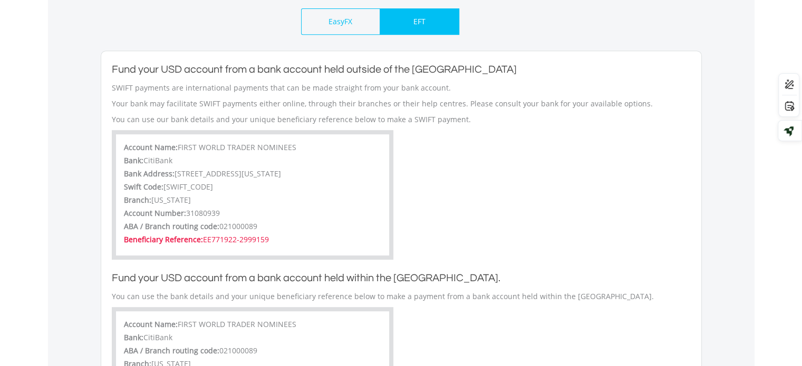
click at [156, 158] on span "CitiBank" at bounding box center [157, 161] width 29 height 10
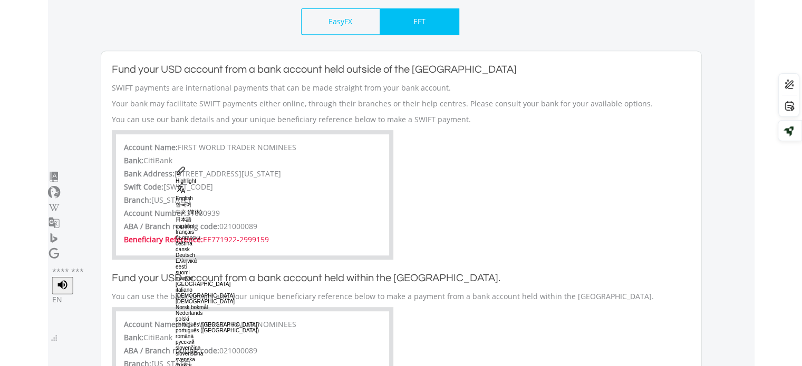
copy span "CitiBank"
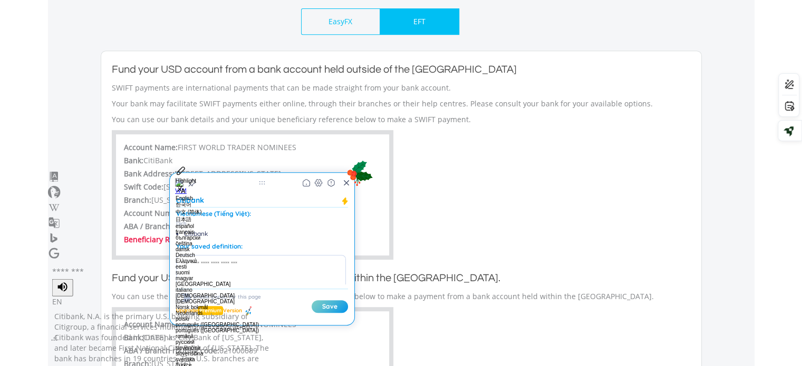
click at [494, 184] on div "Account Name: FIRST WORLD TRADER NOMINEES Bank: CitiBank Bank Address: 111 Wall…" at bounding box center [401, 195] width 595 height 130
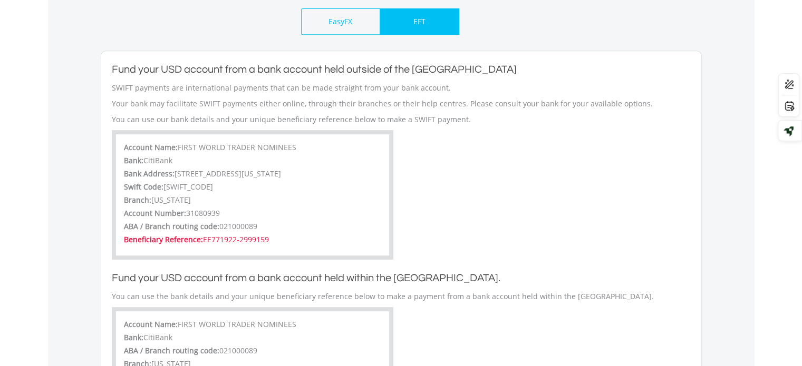
drag, startPoint x: 175, startPoint y: 170, endPoint x: 301, endPoint y: 169, distance: 126.0
click at [301, 169] on div "Bank Address: 111 Wall Street, New York, NY, 10043" at bounding box center [252, 175] width 257 height 13
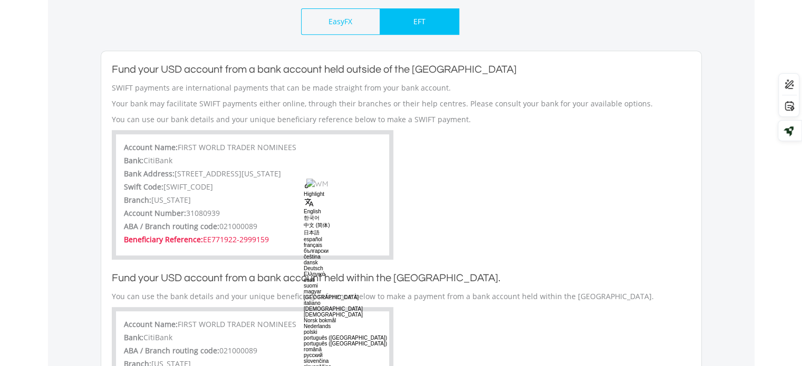
copy span "111 Wall Street, New York, NY, 10043"
click at [198, 213] on span "31080939" at bounding box center [203, 213] width 34 height 10
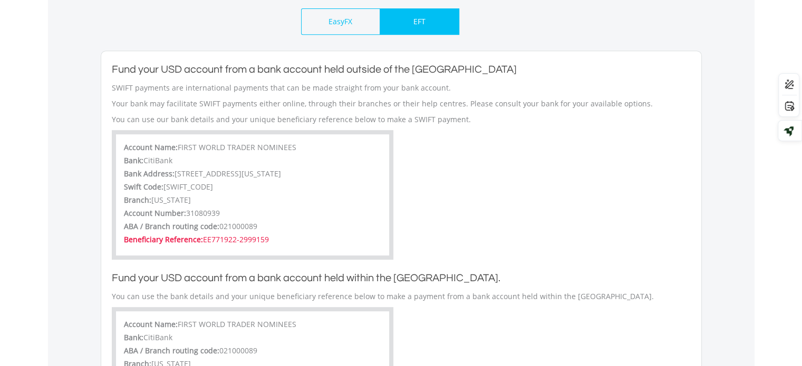
click at [198, 213] on span "31080939" at bounding box center [203, 213] width 34 height 10
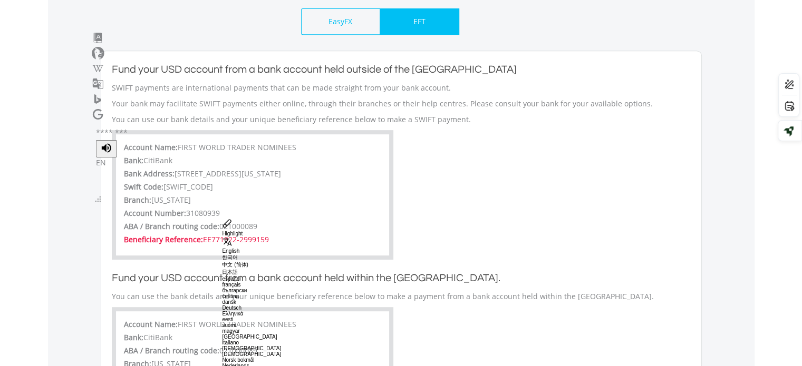
copy span "31080939"
click at [381, 192] on div "Account Name: FIRST WORLD TRADER NOMINEES Bank: CitiBank Bank Address: 111 Wall…" at bounding box center [253, 195] width 282 height 130
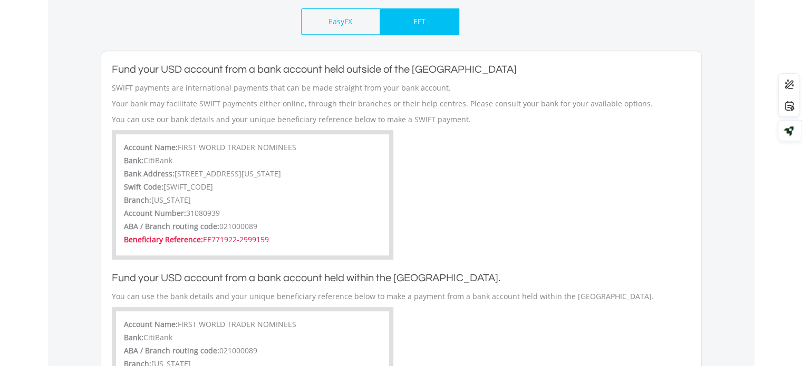
click at [156, 159] on span "CitiBank" at bounding box center [157, 161] width 29 height 10
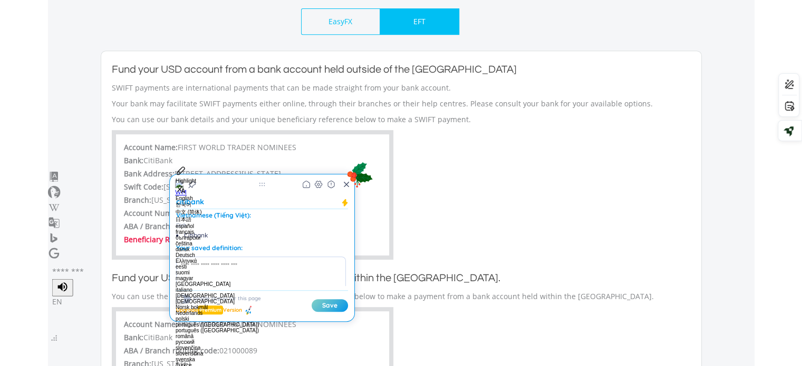
copy span "CitiBank"
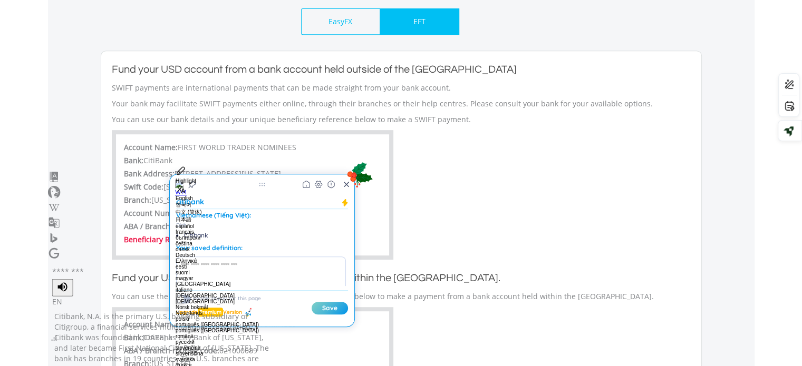
click at [495, 175] on div "Account Name: FIRST WORLD TRADER NOMINEES Bank: CitiBank Bank Address: 111 Wall…" at bounding box center [401, 195] width 595 height 130
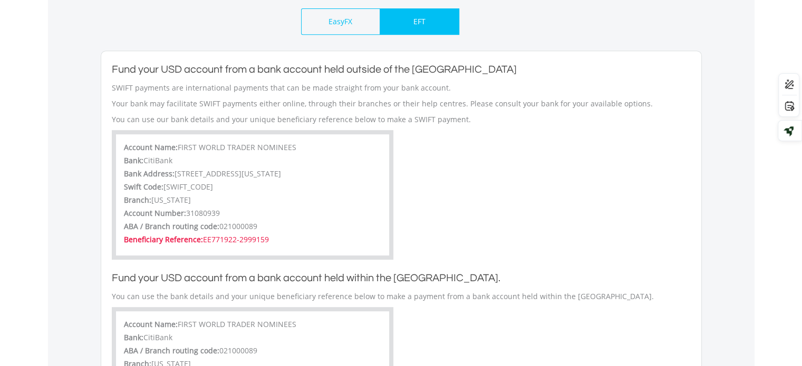
drag, startPoint x: 175, startPoint y: 173, endPoint x: 300, endPoint y: 170, distance: 125.0
click at [281, 170] on span "111 Wall Street, New York, NY, 10043" at bounding box center [228, 174] width 107 height 10
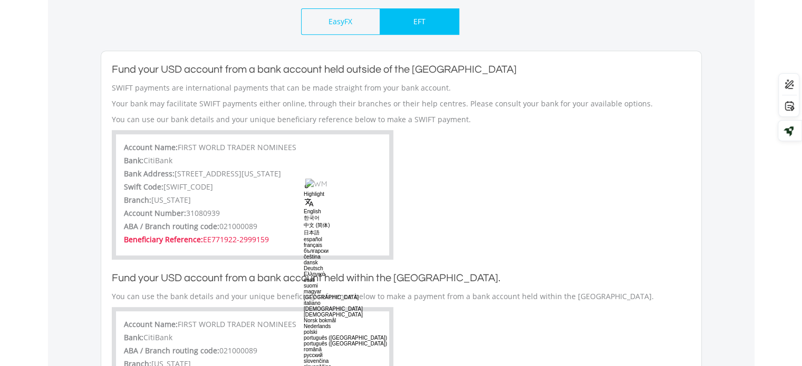
copy span "111 Wall Street, New York, NY, 10043"
click at [235, 226] on span "021000089" at bounding box center [238, 226] width 38 height 10
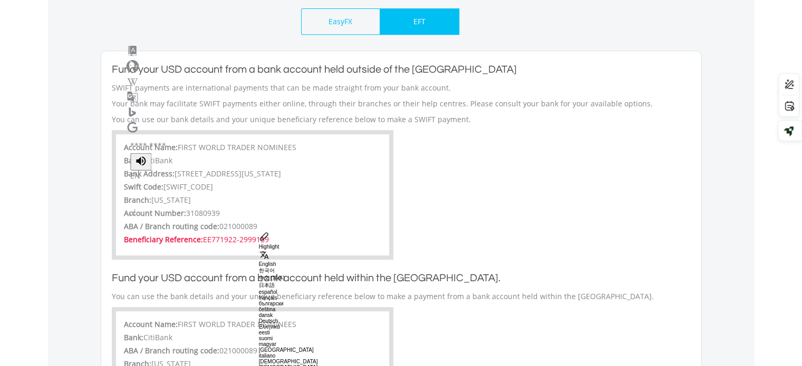
copy span "021000089"
click at [494, 209] on div "Account Name: FIRST WORLD TRADER NOMINEES Bank: CitiBank Bank Address: 111 Wall…" at bounding box center [401, 195] width 595 height 130
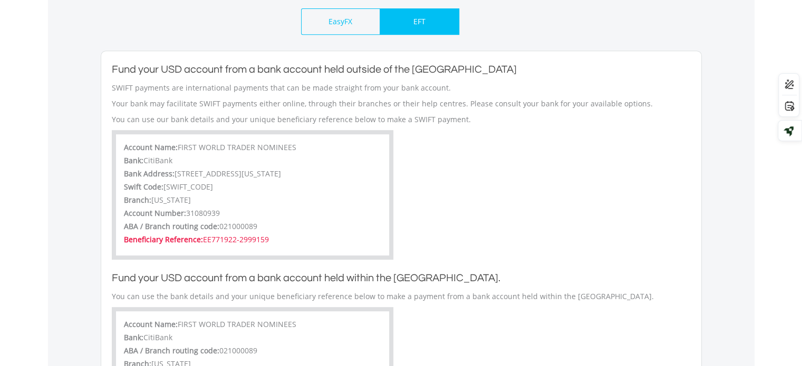
click at [430, 198] on div "Account Name: FIRST WORLD TRADER NOMINEES Bank: CitiBank Bank Address: 111 Wall…" at bounding box center [401, 195] width 595 height 130
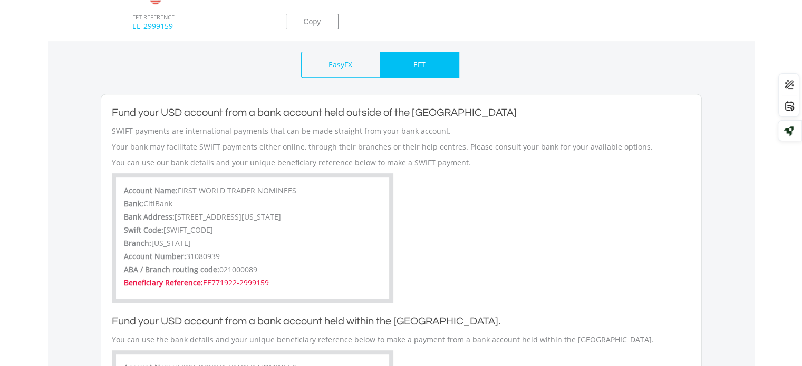
scroll to position [527, 0]
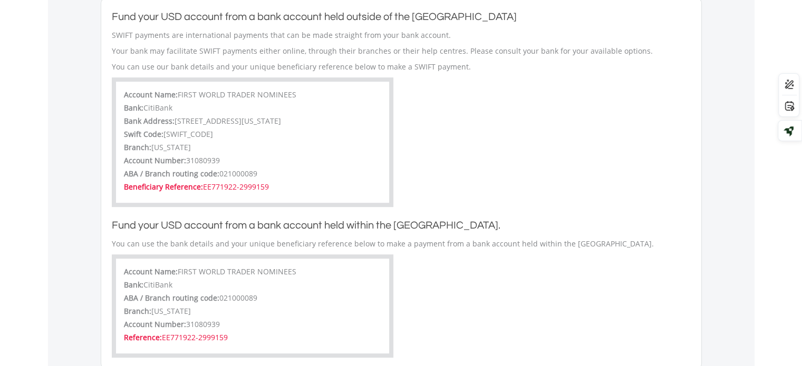
drag, startPoint x: 179, startPoint y: 94, endPoint x: 293, endPoint y: 95, distance: 114.4
click at [293, 95] on span "FIRST WORLD TRADER NOMINEES" at bounding box center [237, 95] width 119 height 10
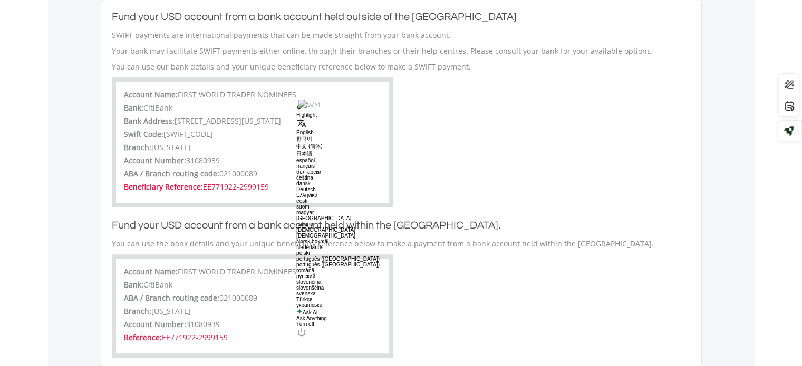
copy span "FIRST WORLD TRADER NOMINEES"
click at [513, 153] on div "Account Name: FIRST WORLD TRADER NOMINEES Bank: CitiBank Bank Address: 111 Wall…" at bounding box center [401, 143] width 595 height 130
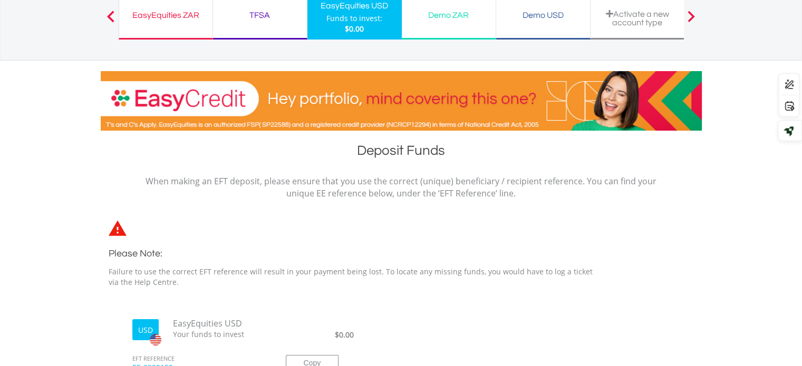
scroll to position [0, 0]
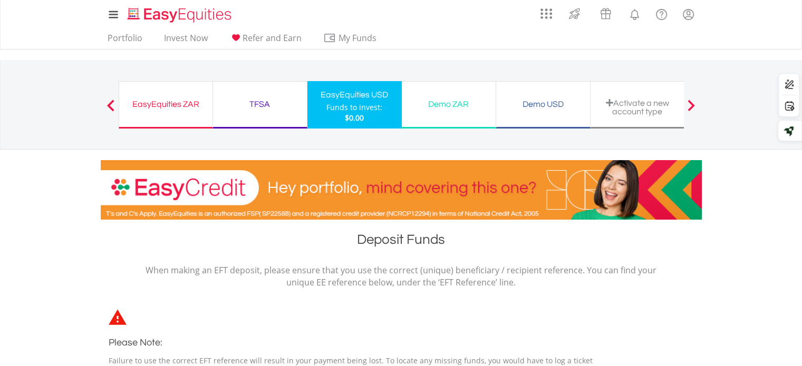
click at [142, 100] on div "EasyEquities ZAR" at bounding box center [166, 104] width 81 height 15
click at [169, 114] on div "EasyEquities ZAR Funds to invest: $0.00" at bounding box center [166, 104] width 94 height 47
drag, startPoint x: 165, startPoint y: 99, endPoint x: 211, endPoint y: 156, distance: 73.4
click at [165, 99] on div "EasyEquities ZAR" at bounding box center [166, 104] width 81 height 15
click at [194, 8] on img "Home page" at bounding box center [181, 14] width 110 height 17
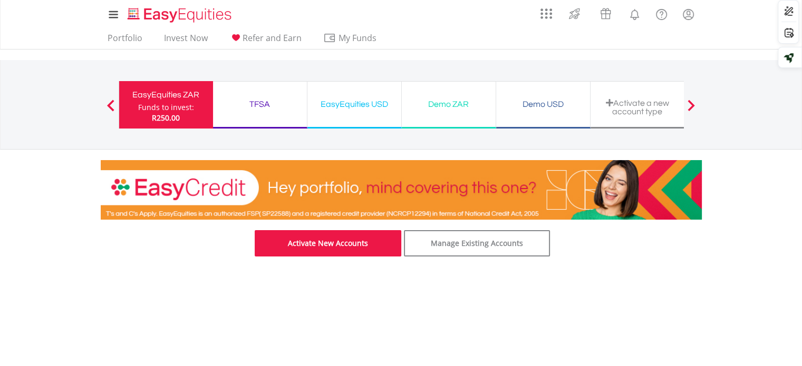
click at [335, 246] on link "Activate New Accounts" at bounding box center [328, 243] width 147 height 26
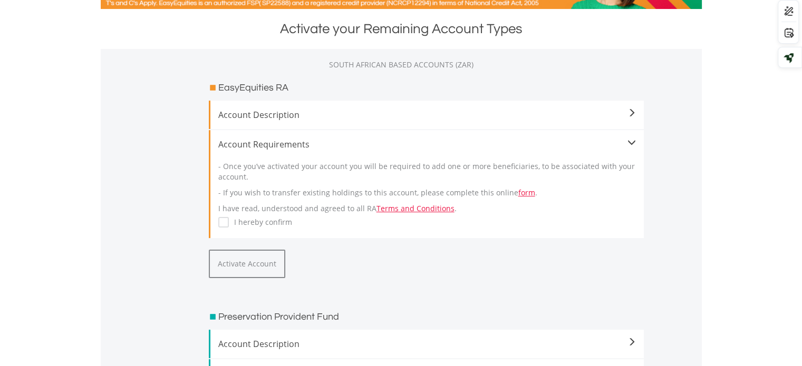
click at [630, 113] on span at bounding box center [632, 113] width 8 height 8
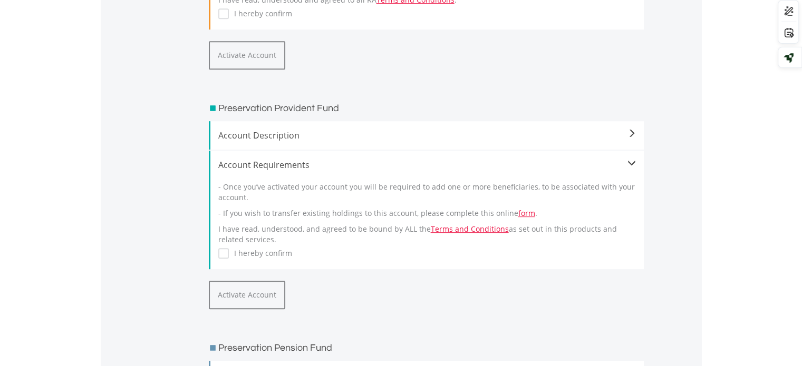
scroll to position [527, 0]
click at [624, 137] on span "Account Description" at bounding box center [427, 133] width 418 height 13
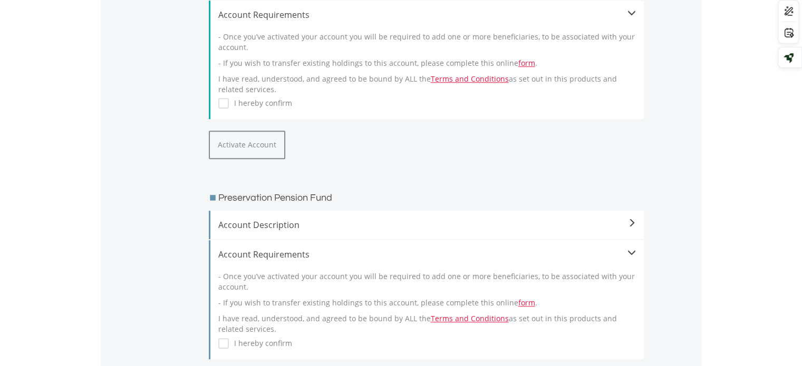
scroll to position [738, 0]
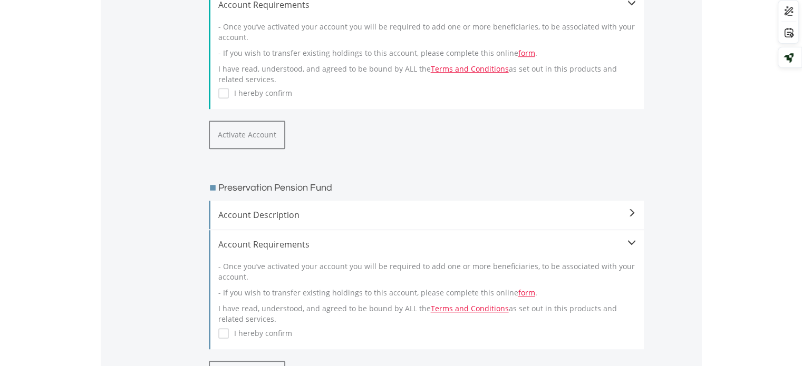
click at [587, 221] on span "Account Description" at bounding box center [427, 215] width 418 height 13
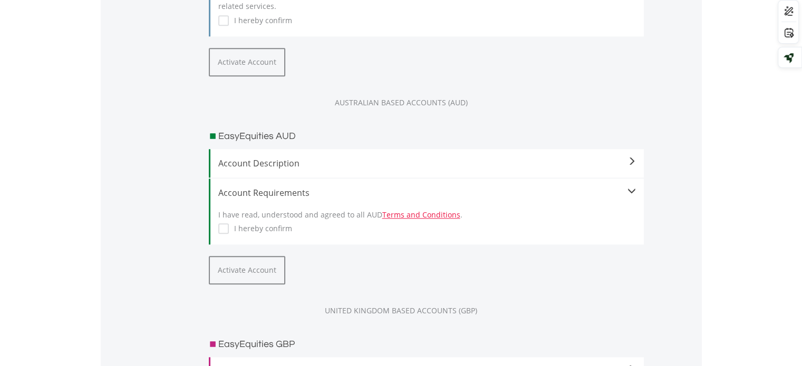
scroll to position [1107, 0]
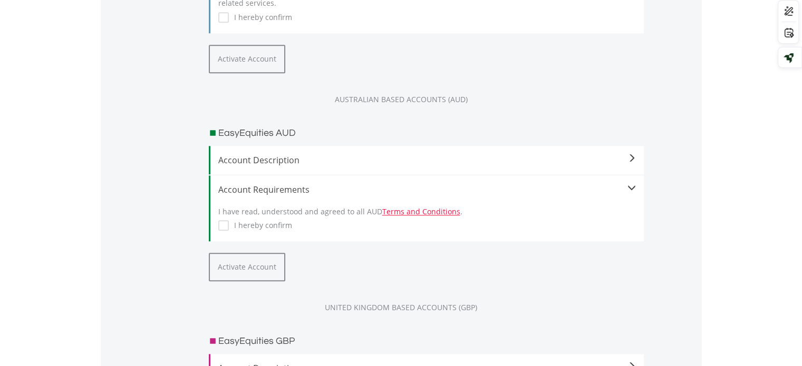
click at [594, 167] on span "Account Description" at bounding box center [427, 160] width 418 height 13
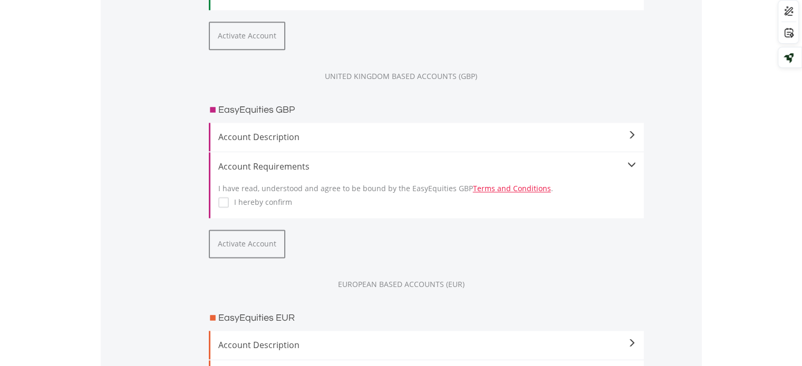
scroll to position [1371, 0]
click at [599, 143] on span "Account Description" at bounding box center [427, 136] width 418 height 13
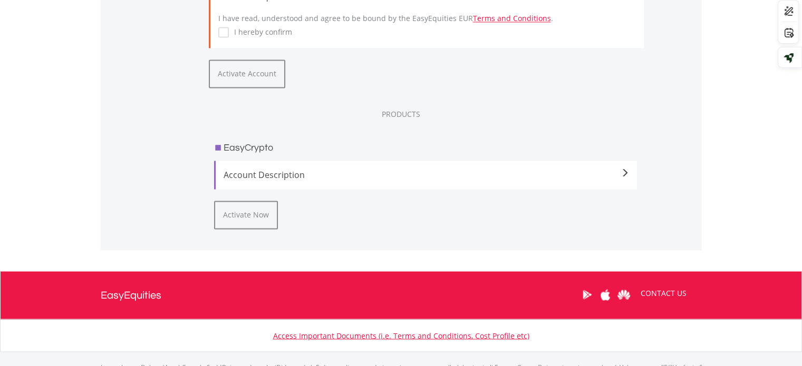
scroll to position [1793, 0]
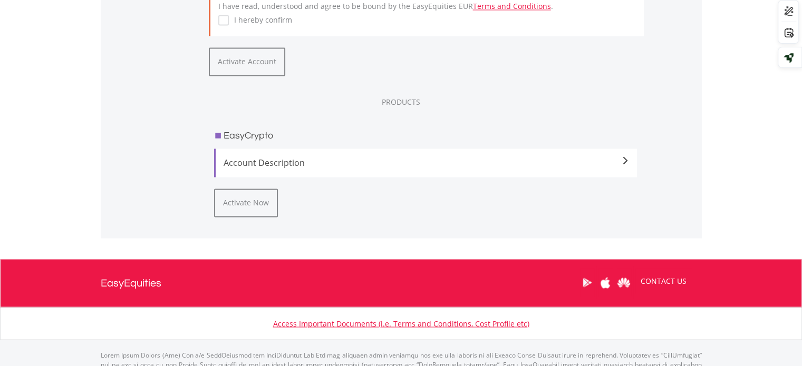
click at [616, 169] on span "Account Description" at bounding box center [427, 163] width 406 height 13
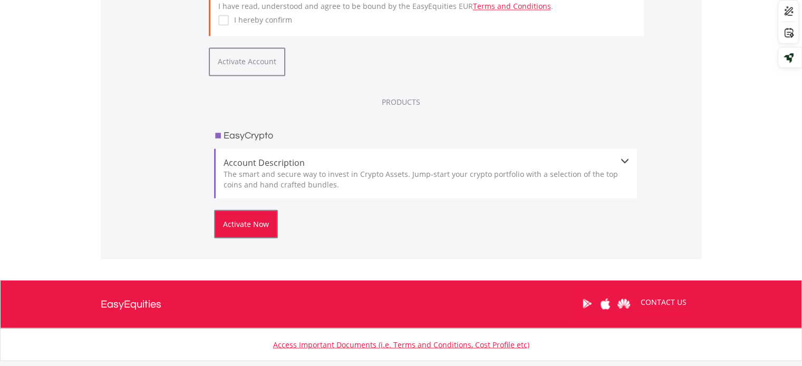
click at [247, 238] on button "Activate Now" at bounding box center [246, 224] width 64 height 28
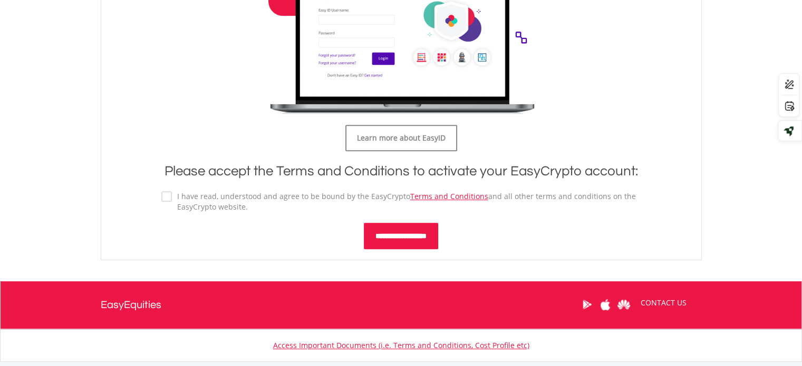
click at [394, 235] on input "**********" at bounding box center [401, 236] width 74 height 26
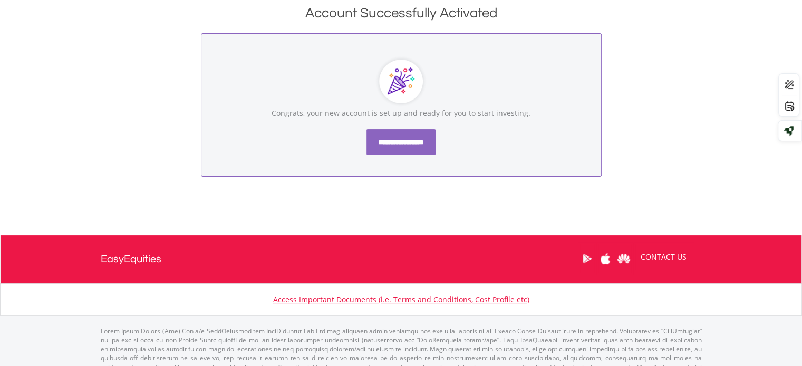
scroll to position [158, 0]
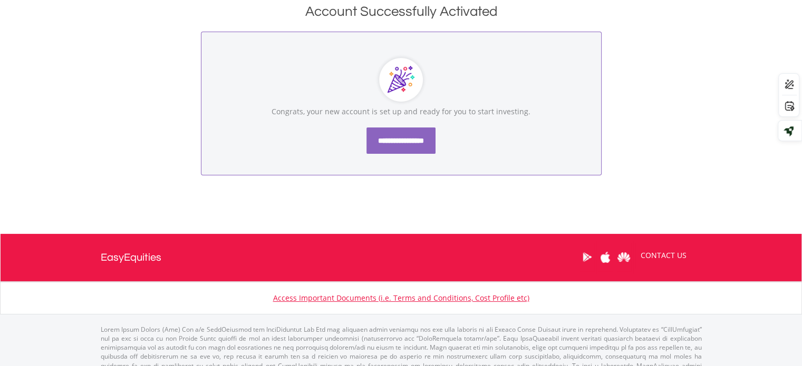
click at [409, 137] on input "**********" at bounding box center [400, 141] width 69 height 26
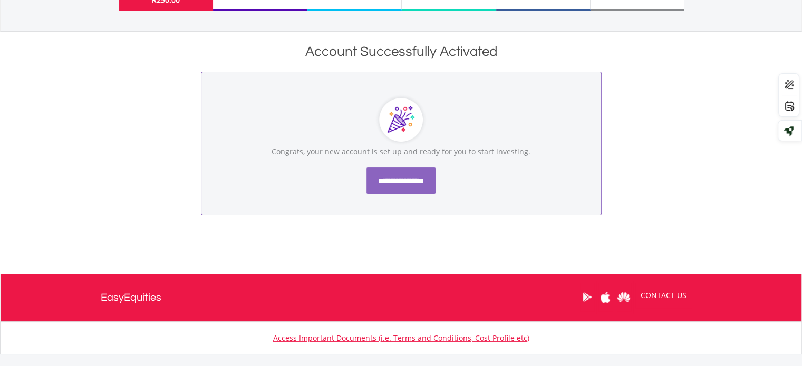
scroll to position [0, 0]
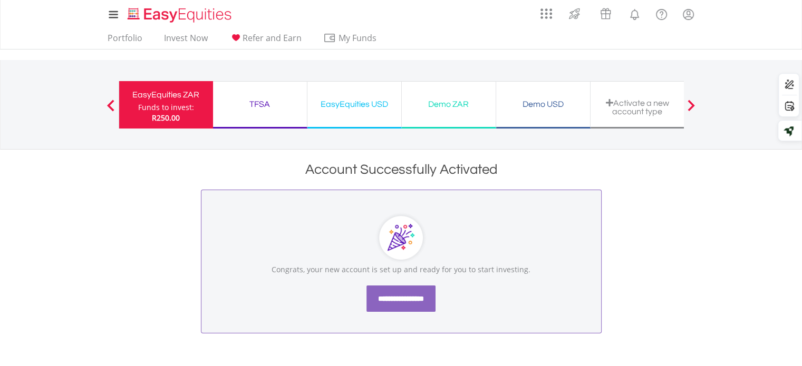
click at [177, 99] on div "EasyEquities ZAR" at bounding box center [166, 95] width 81 height 15
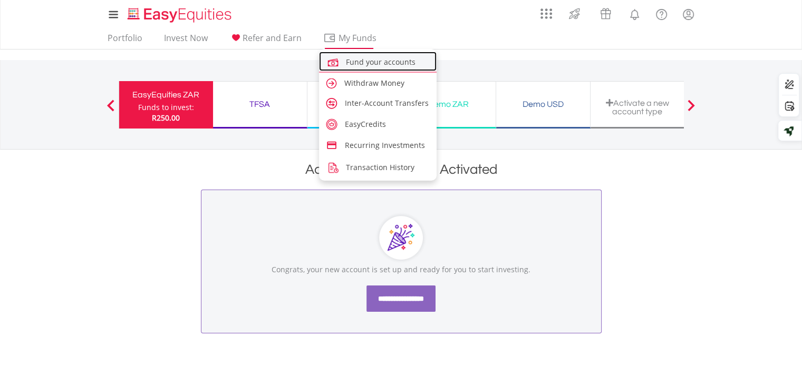
click at [367, 62] on span "Fund your accounts" at bounding box center [381, 62] width 70 height 10
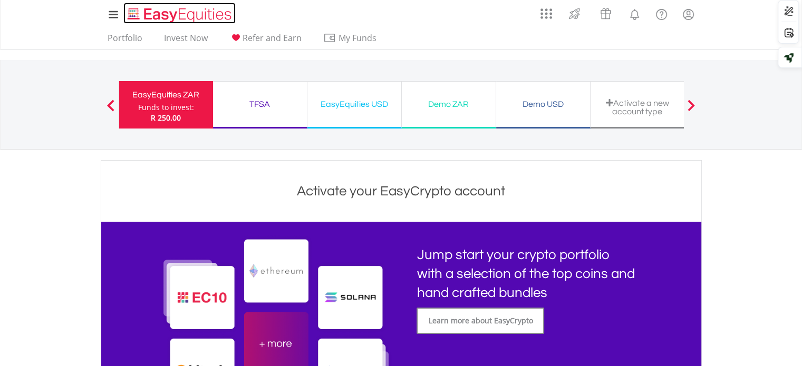
click at [196, 14] on img "Home page" at bounding box center [181, 14] width 110 height 17
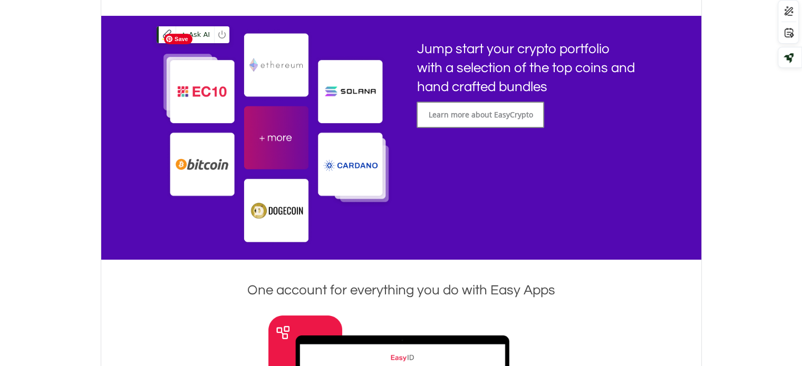
scroll to position [211, 0]
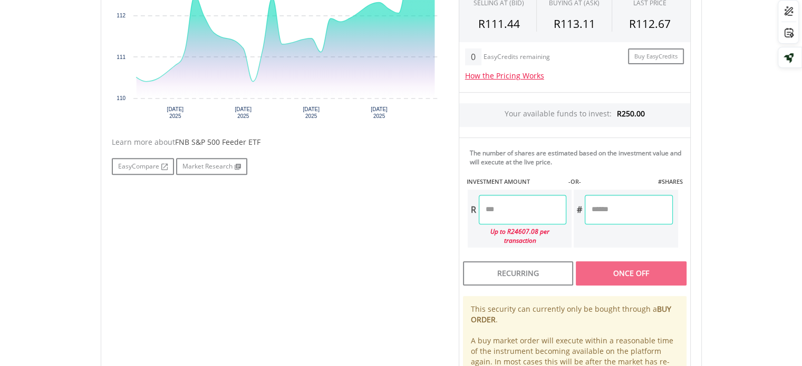
scroll to position [422, 0]
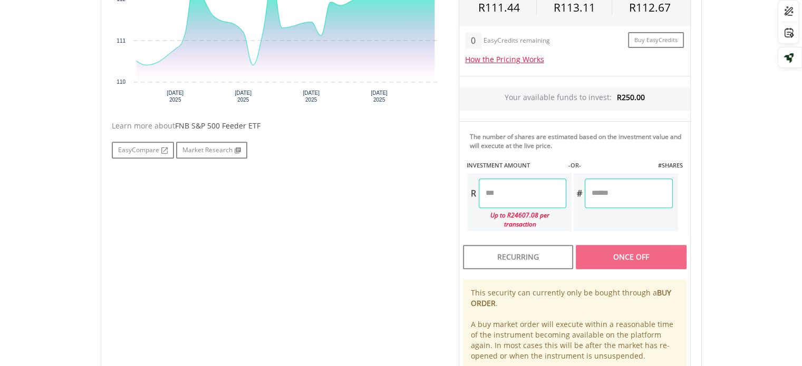
click at [521, 188] on input "number" at bounding box center [523, 194] width 88 height 30
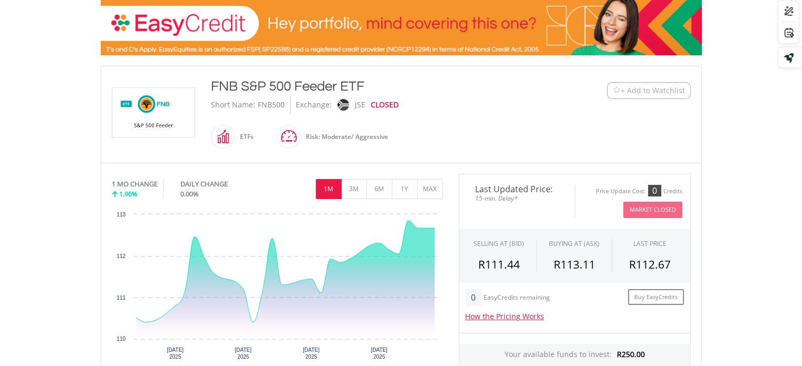
scroll to position [158, 0]
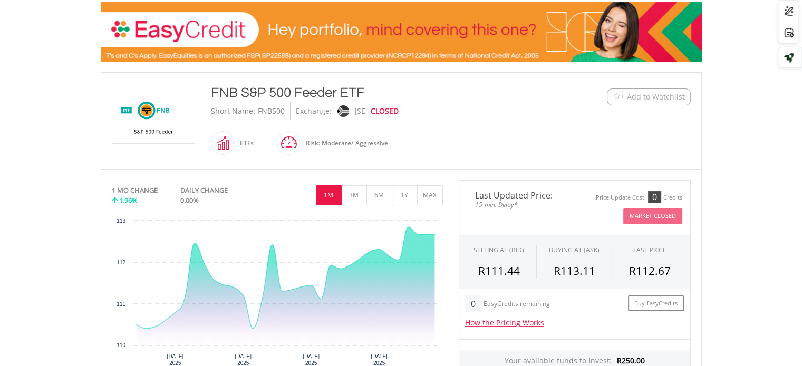
click at [631, 96] on span "+ Add to Watchlist" at bounding box center [653, 97] width 64 height 11
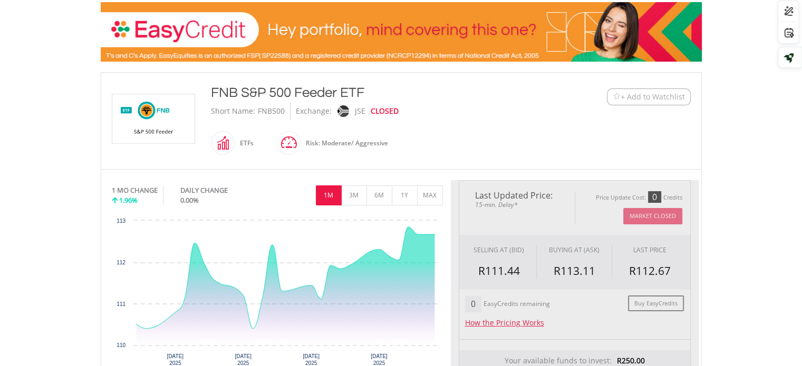
type input "******"
click at [613, 98] on img at bounding box center [617, 97] width 8 height 8
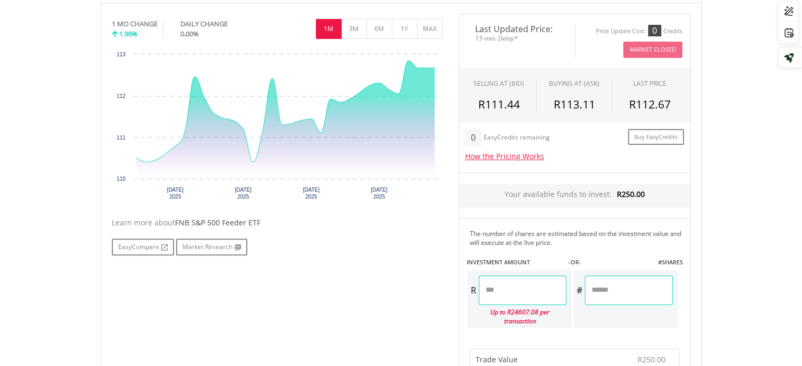
scroll to position [316, 0]
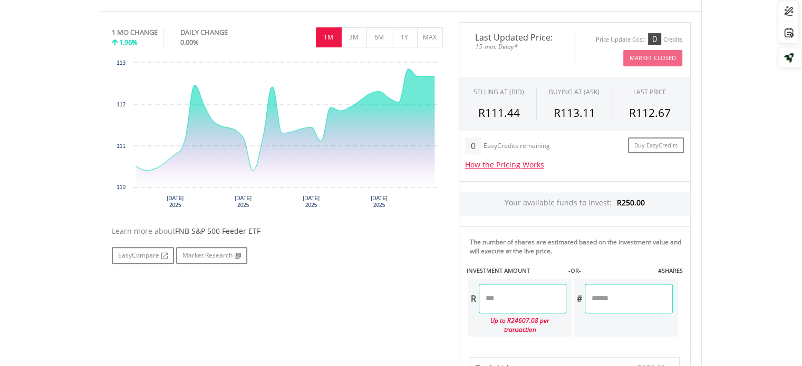
click at [517, 319] on div "Up to R24607.08 per transaction" at bounding box center [517, 325] width 99 height 23
click at [508, 162] on link "How the Pricing Works" at bounding box center [504, 165] width 79 height 10
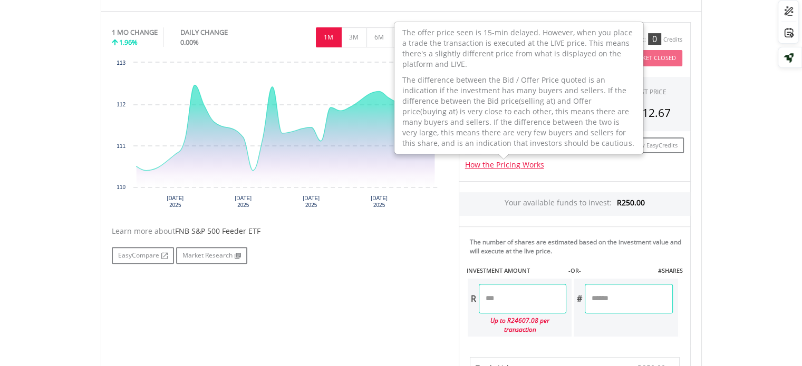
click at [566, 221] on div "Your available funds to invest: R250.00" at bounding box center [575, 204] width 232 height 45
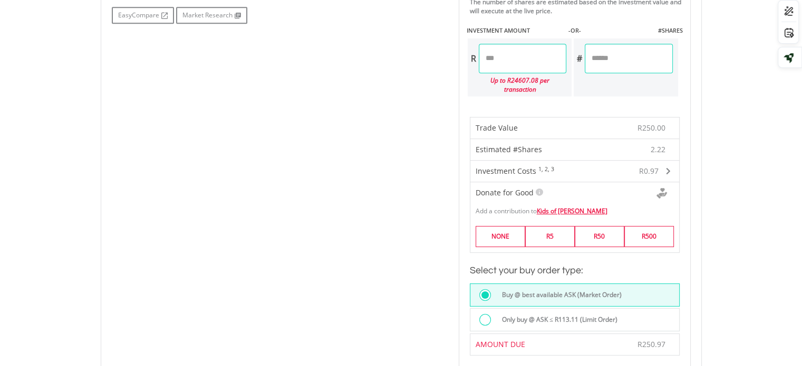
scroll to position [527, 0]
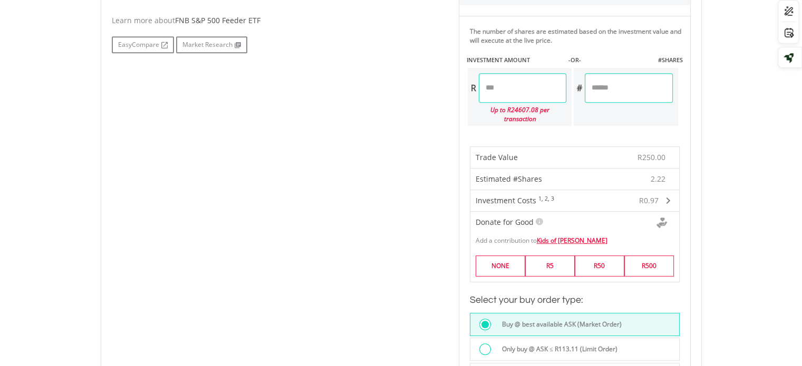
click at [520, 82] on input "******" at bounding box center [523, 88] width 88 height 30
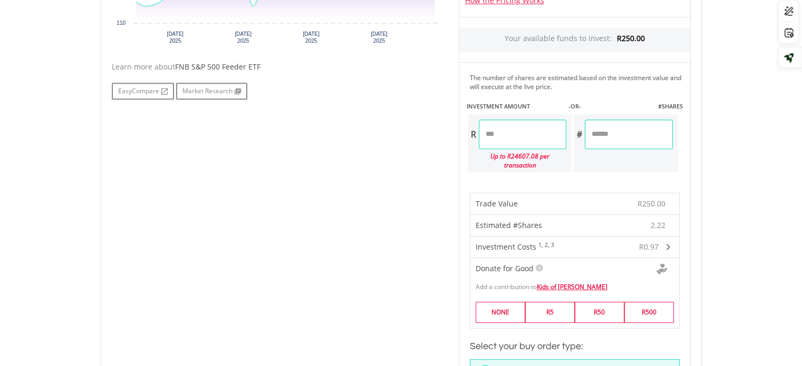
scroll to position [475, 0]
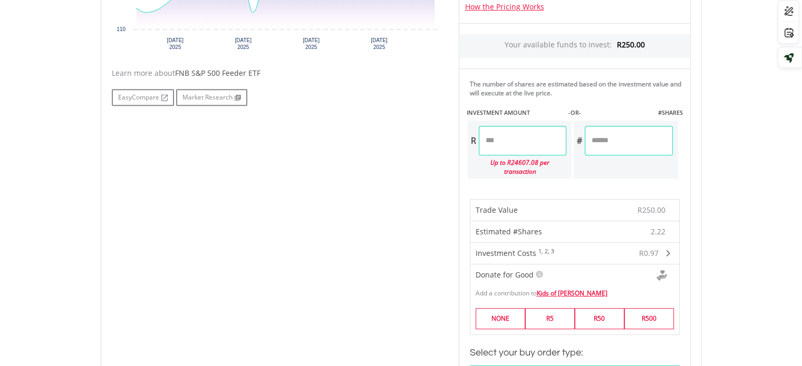
click at [620, 139] on div "Last Updated Price: 15-min. Delay* Price Update Cost: 0 Credits Market Closed S…" at bounding box center [575, 278] width 248 height 828
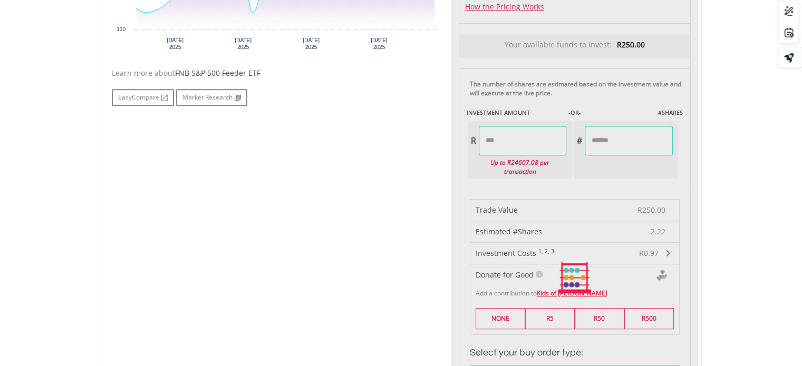
type input "******"
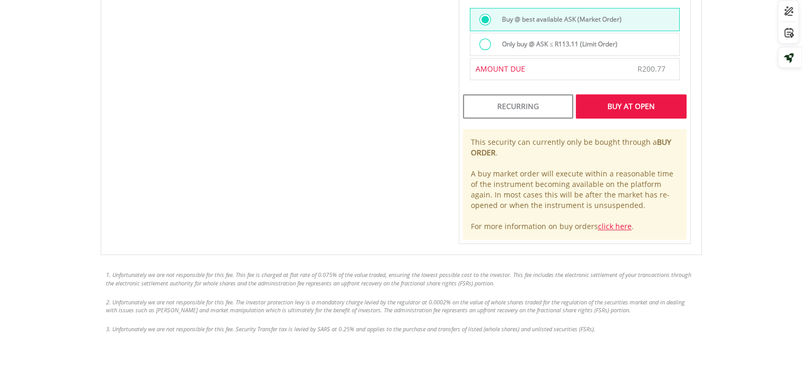
scroll to position [791, 0]
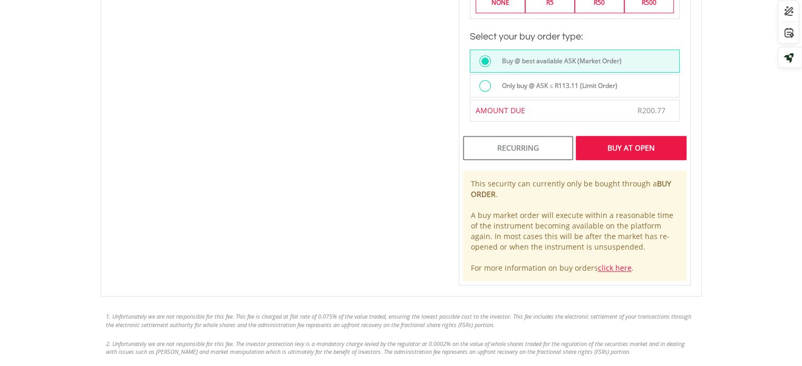
click at [638, 136] on div "Buy At Open" at bounding box center [631, 148] width 110 height 24
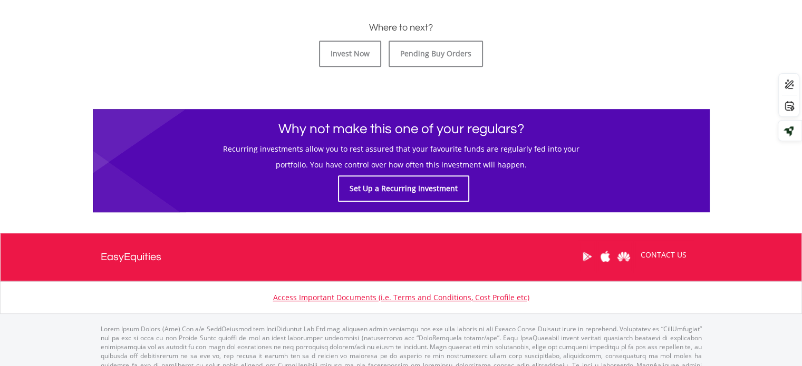
scroll to position [551, 0]
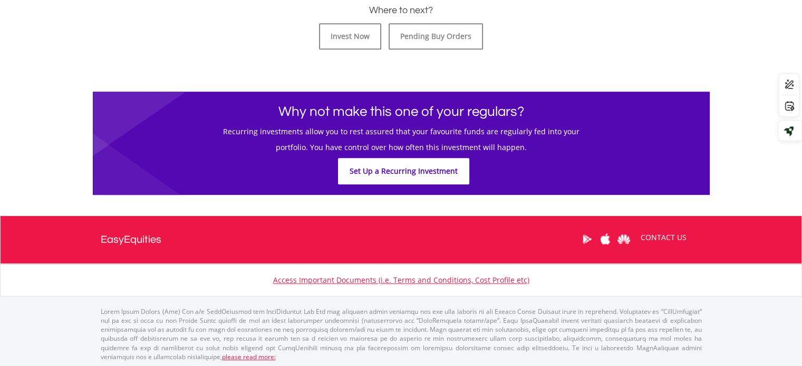
drag, startPoint x: 428, startPoint y: 166, endPoint x: 434, endPoint y: 170, distance: 7.2
click at [428, 166] on link "Set Up a Recurring Investment" at bounding box center [403, 171] width 131 height 26
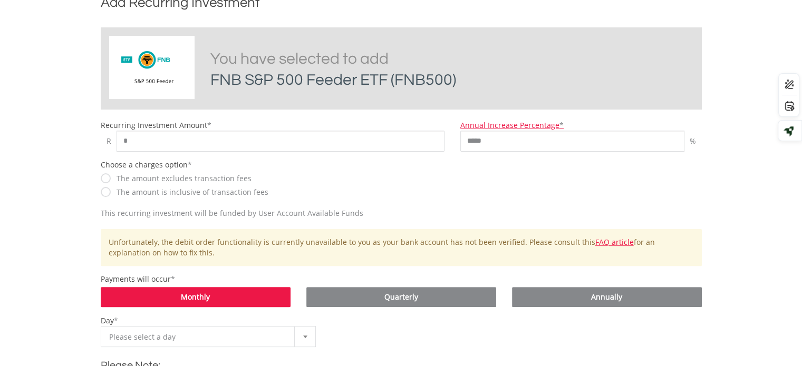
scroll to position [264, 0]
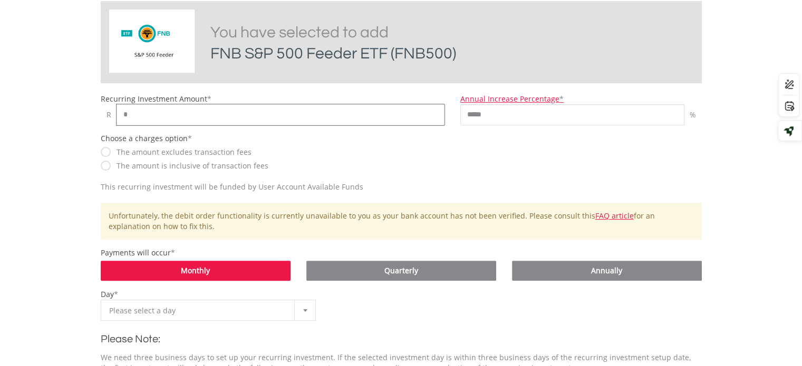
click at [352, 111] on input "*" at bounding box center [281, 114] width 329 height 21
type input "***"
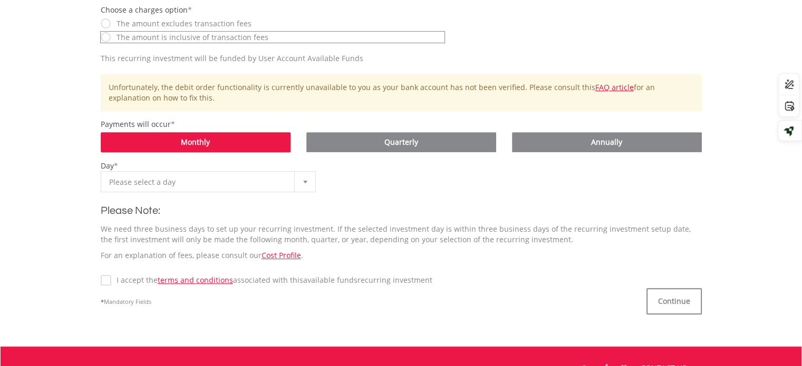
scroll to position [422, 0]
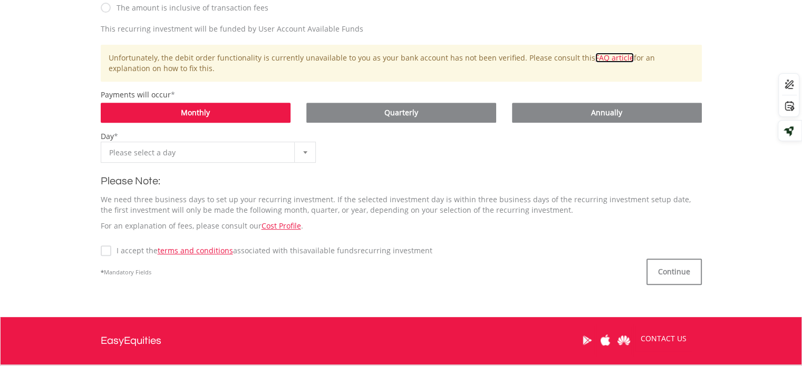
click at [596, 59] on link "FAQ article" at bounding box center [614, 58] width 38 height 10
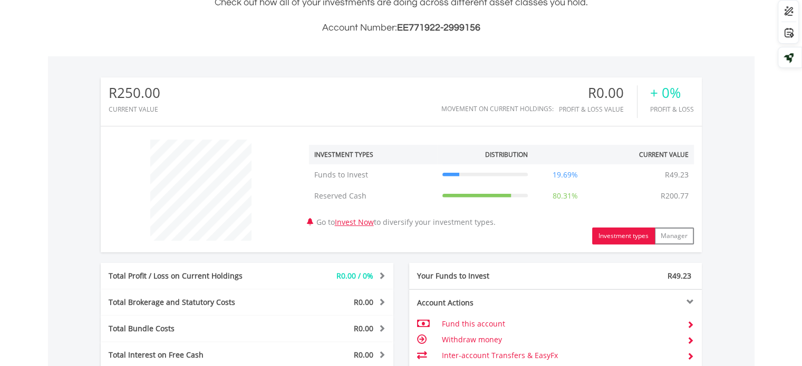
scroll to position [264, 0]
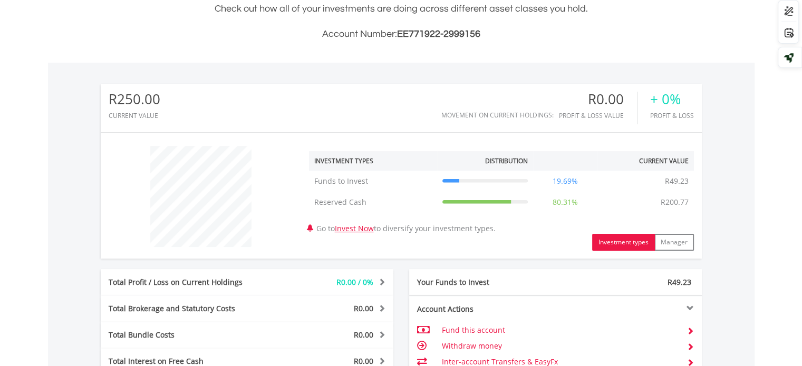
click at [620, 240] on button "Investment types" at bounding box center [623, 242] width 63 height 17
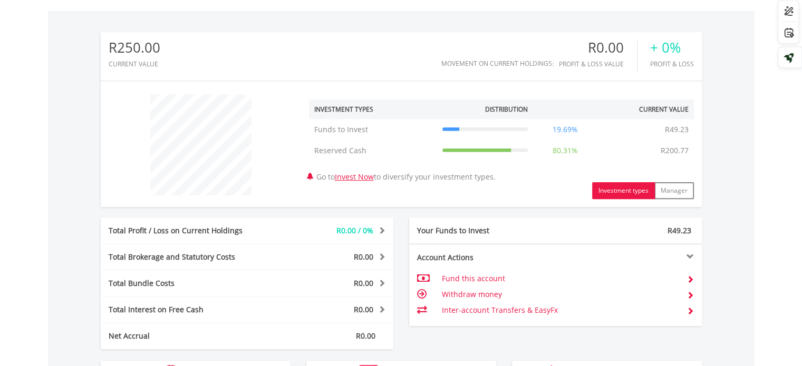
scroll to position [316, 0]
click at [368, 174] on link "Invest Now" at bounding box center [354, 176] width 39 height 10
